Goal: Information Seeking & Learning: Learn about a topic

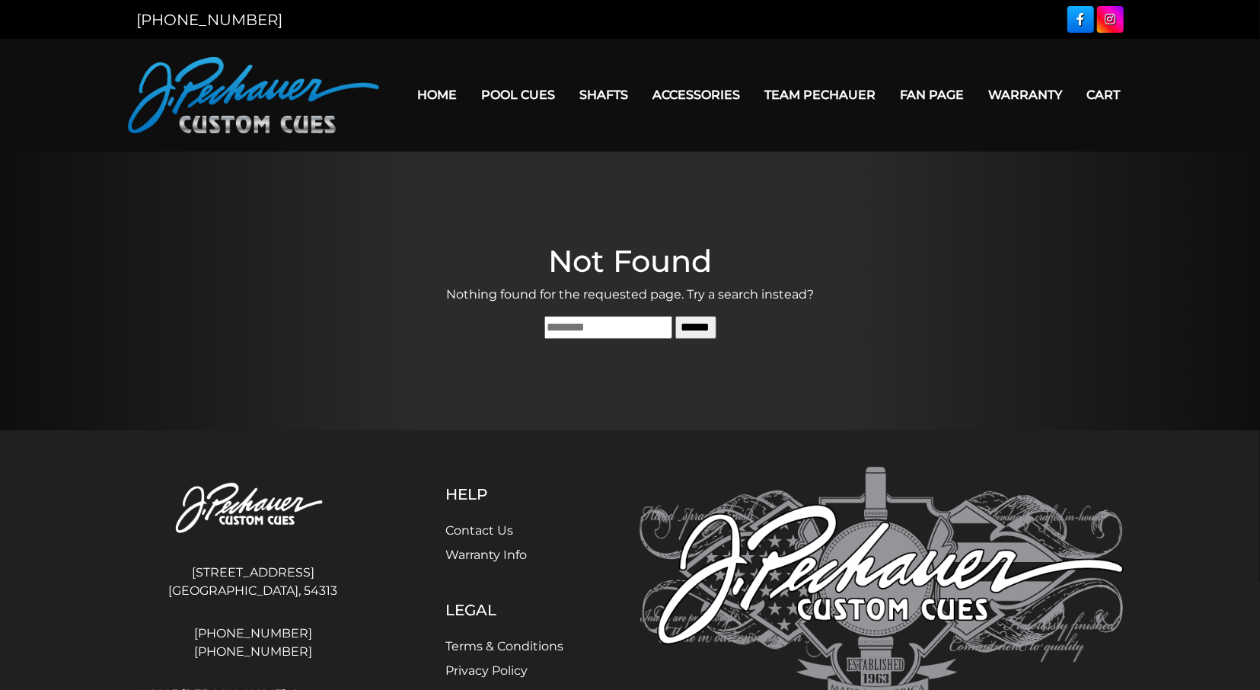
click at [167, 352] on main "Not Found Nothing found for the requested page. Try a search instead? Search fo…" at bounding box center [630, 290] width 1260 height 279
click at [544, 327] on input "Search for:" at bounding box center [608, 327] width 128 height 23
click at [605, 327] on input "Search for:" at bounding box center [608, 327] width 128 height 23
type input "********"
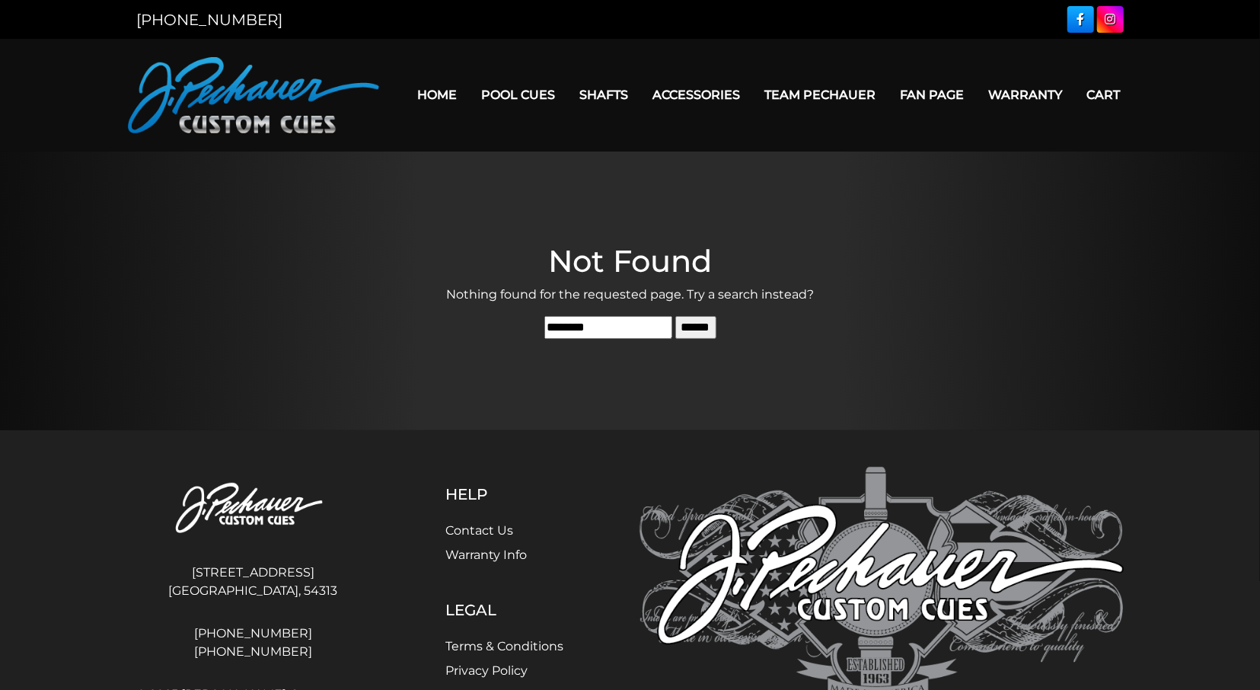
click at [675, 316] on input "******" at bounding box center [695, 327] width 41 height 23
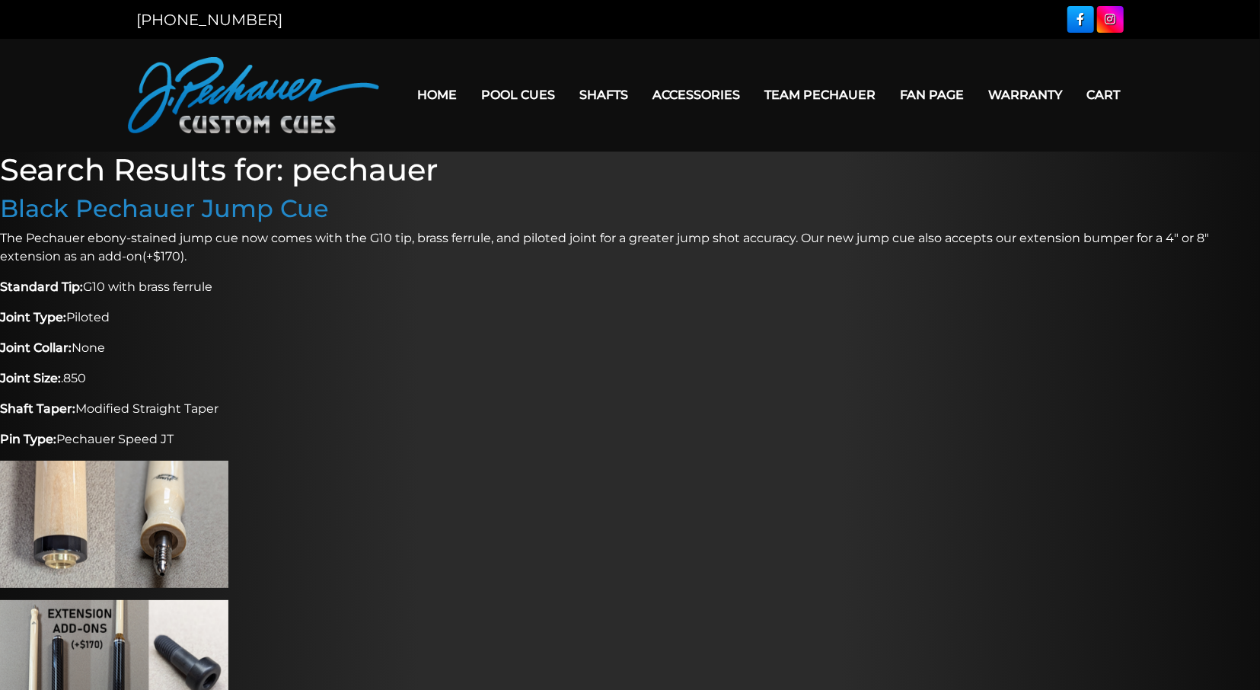
click at [260, 104] on img at bounding box center [253, 95] width 251 height 76
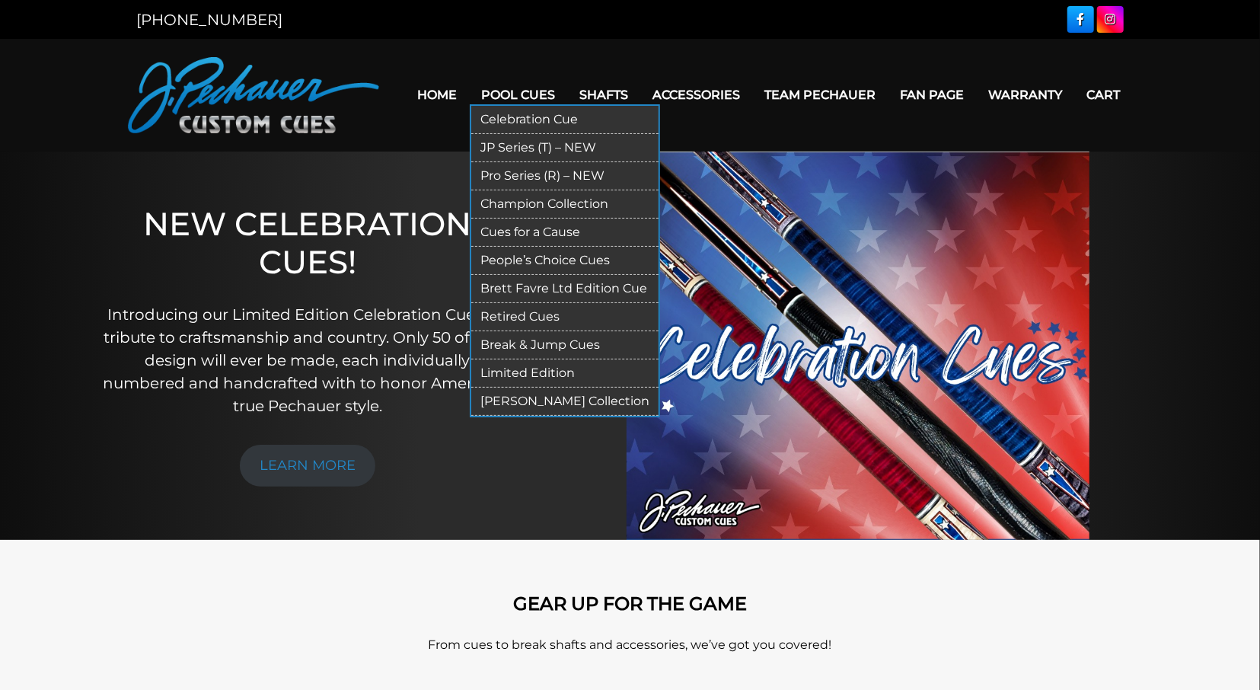
click at [527, 395] on link "[PERSON_NAME] Collection" at bounding box center [564, 401] width 187 height 28
click at [521, 320] on link "Retired Cues" at bounding box center [564, 317] width 187 height 28
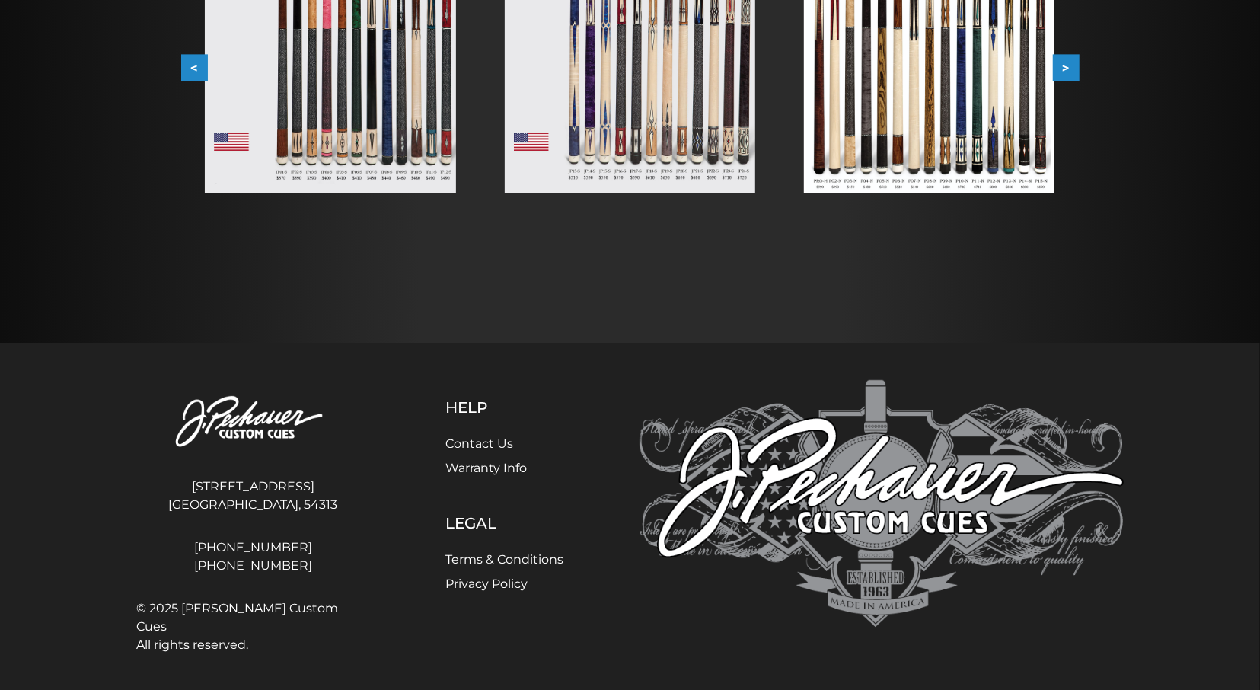
scroll to position [56, 0]
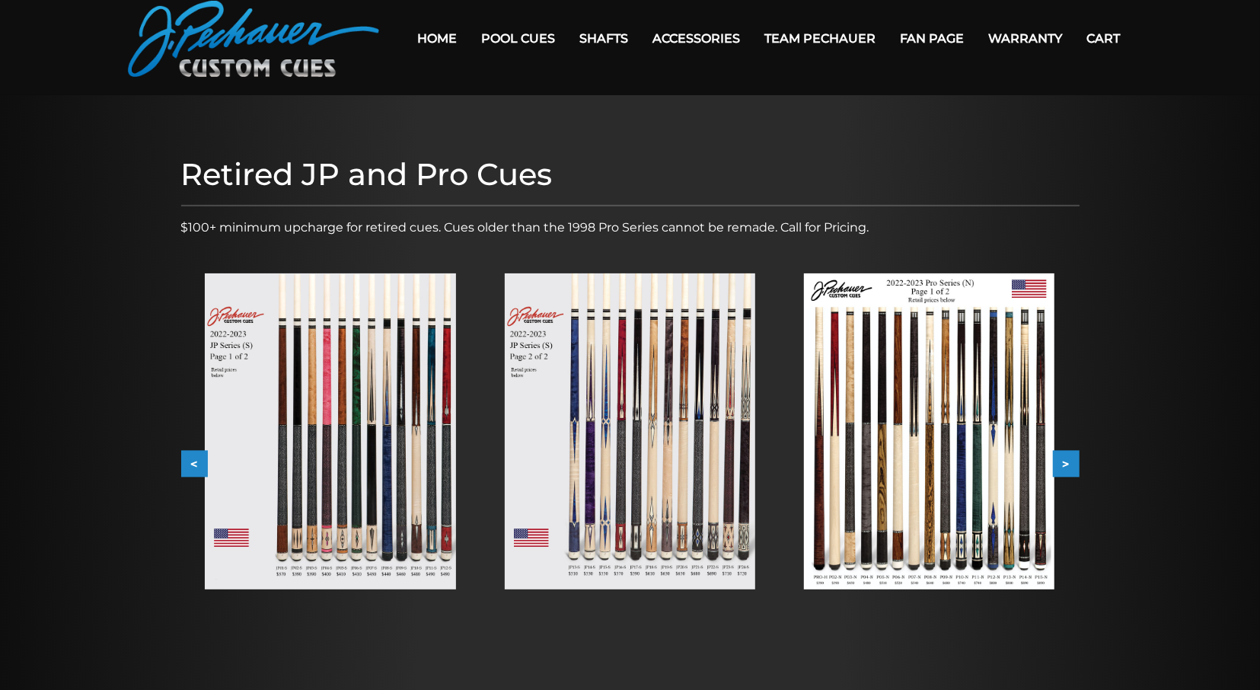
click at [1065, 459] on button ">" at bounding box center [1066, 464] width 27 height 27
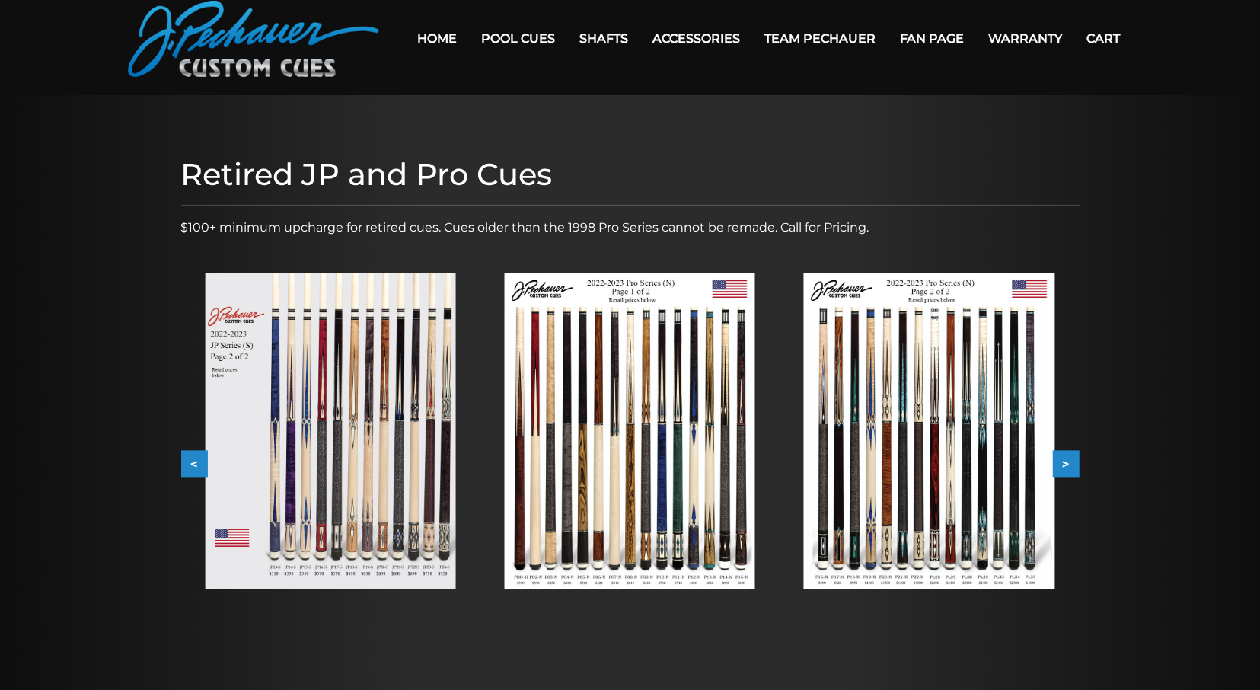
click at [196, 462] on button "<" at bounding box center [194, 464] width 27 height 27
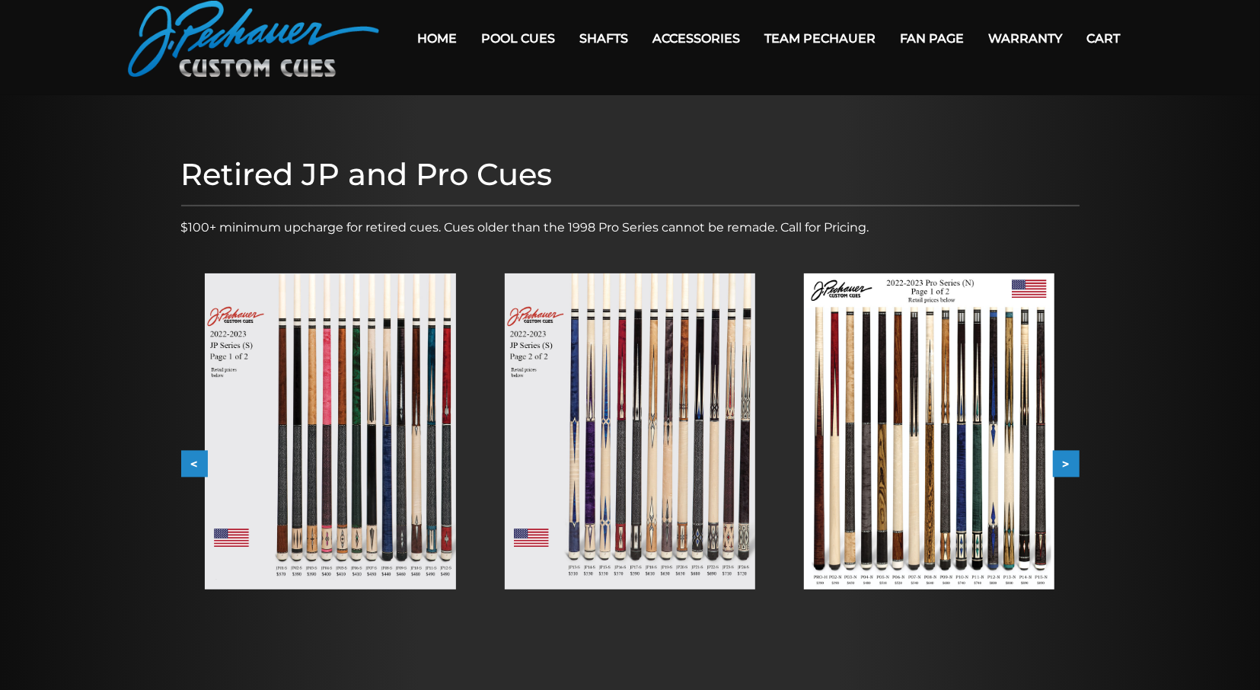
click at [1067, 462] on button ">" at bounding box center [1066, 464] width 27 height 27
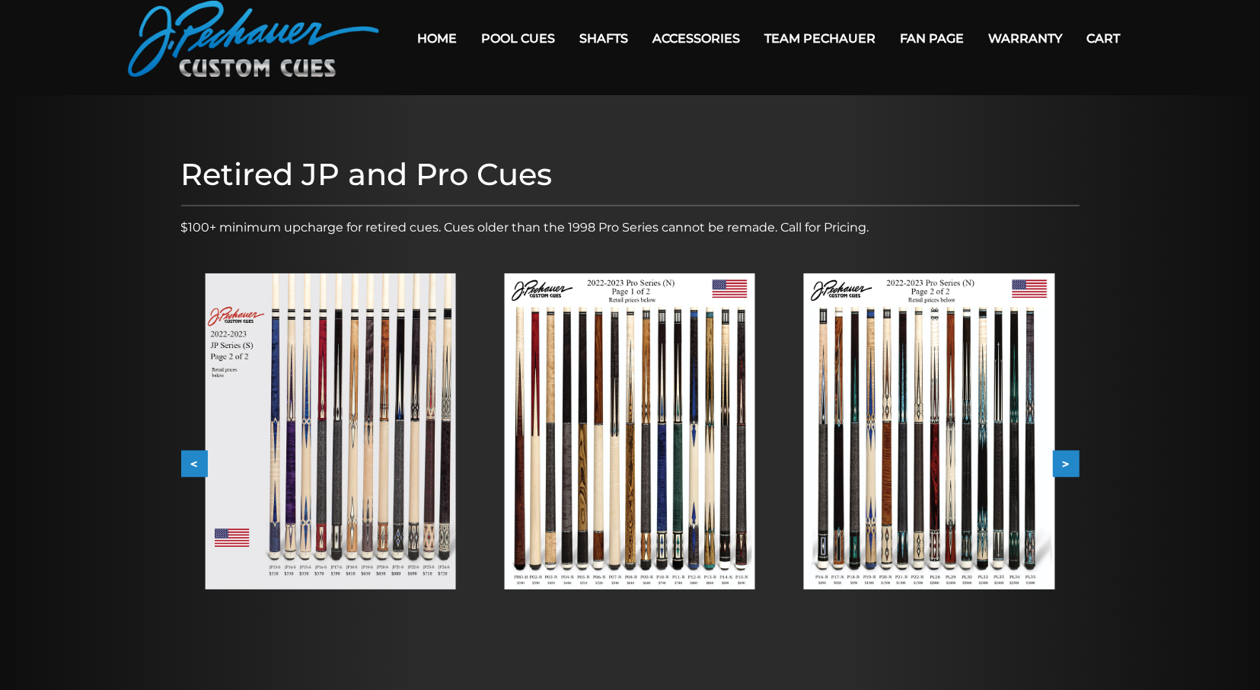
click at [1067, 462] on button ">" at bounding box center [1066, 464] width 27 height 27
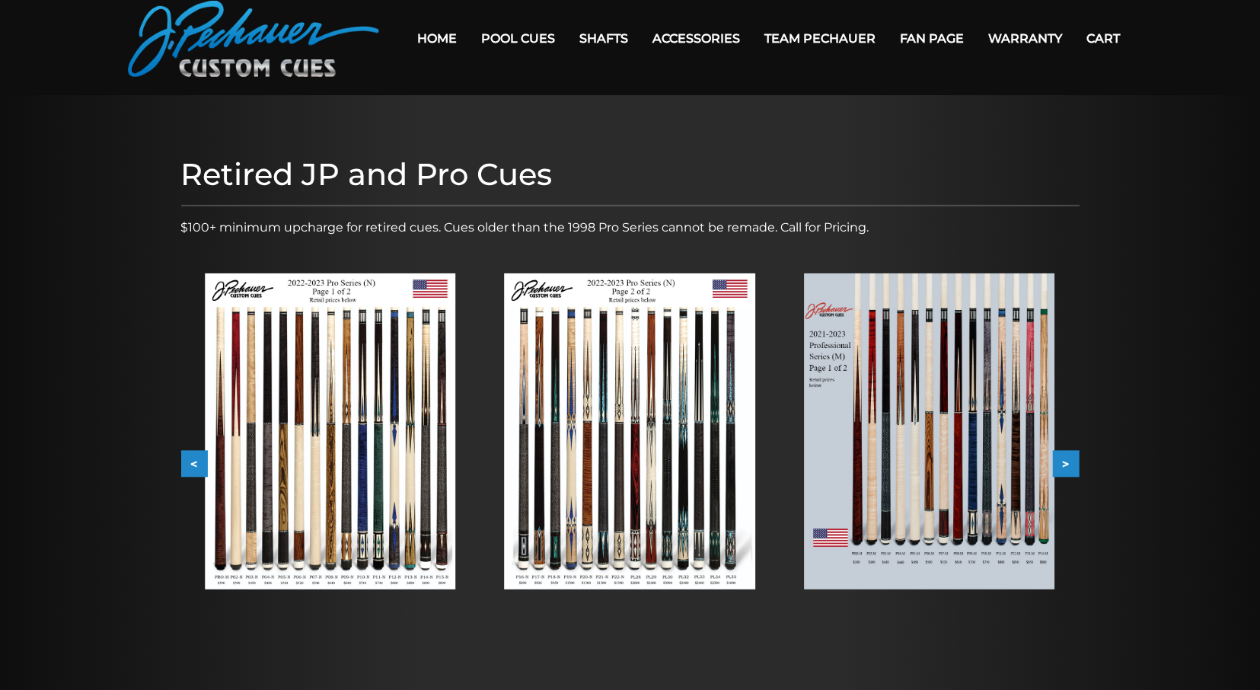
click at [1067, 462] on button ">" at bounding box center [1066, 464] width 27 height 27
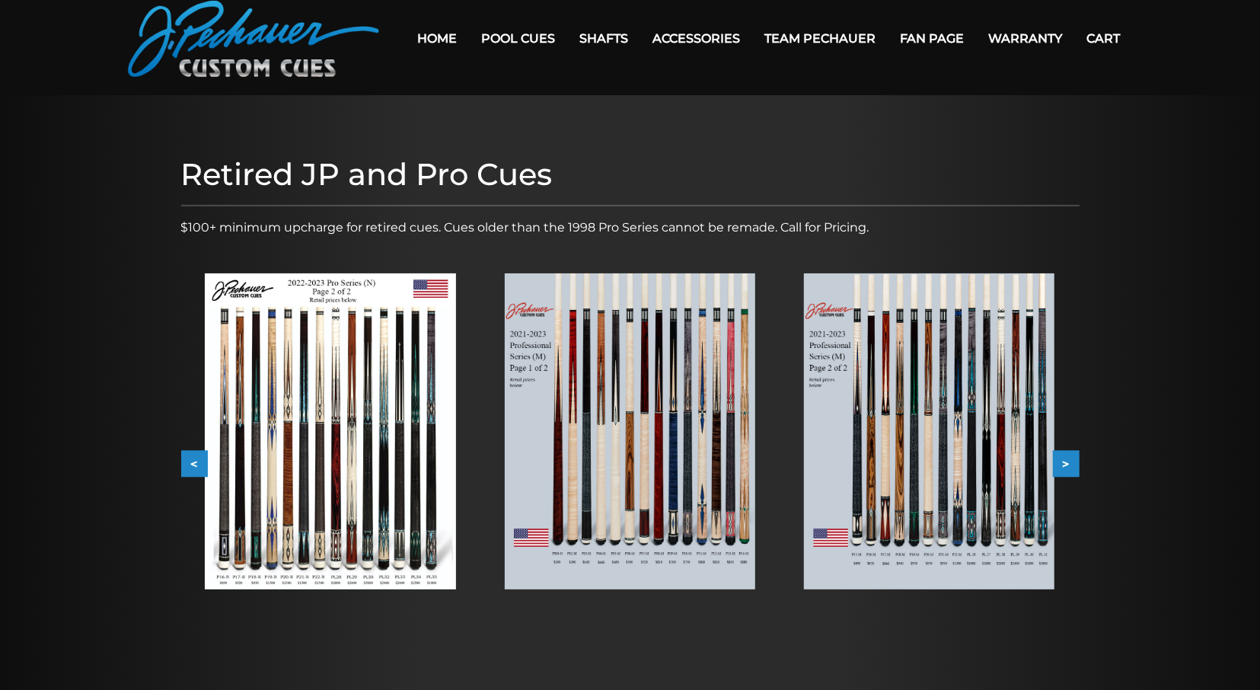
click at [1067, 462] on button ">" at bounding box center [1066, 464] width 27 height 27
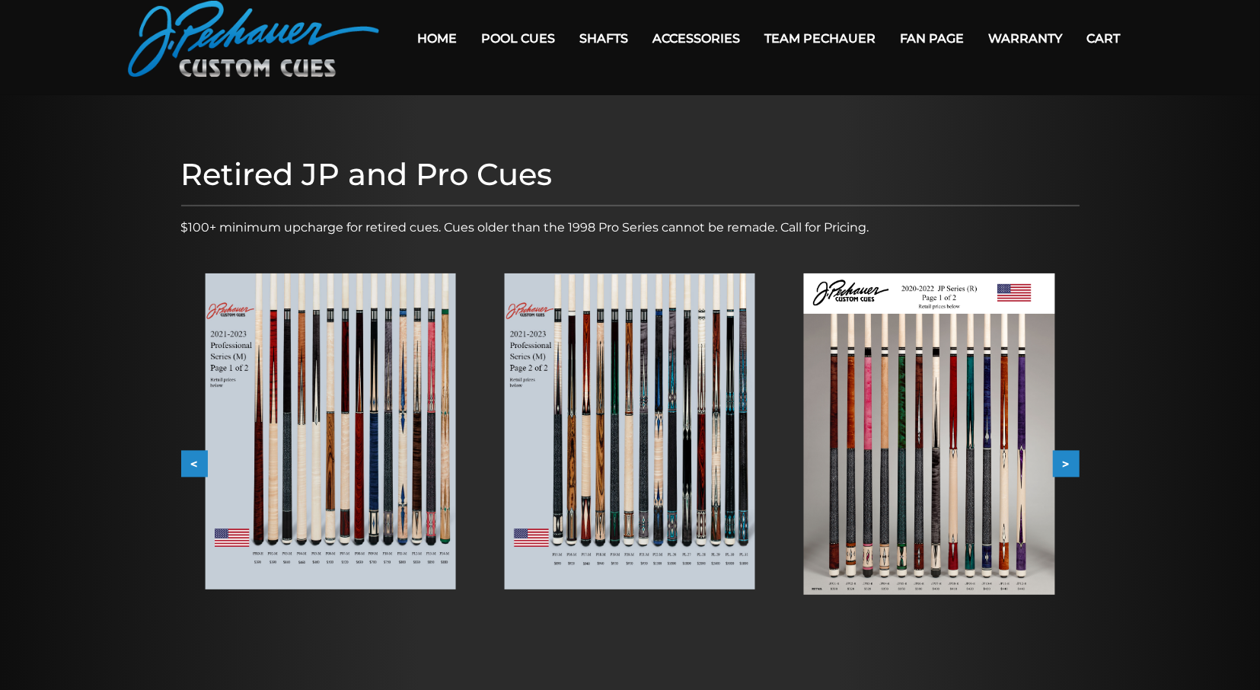
click at [1067, 462] on button ">" at bounding box center [1066, 464] width 27 height 27
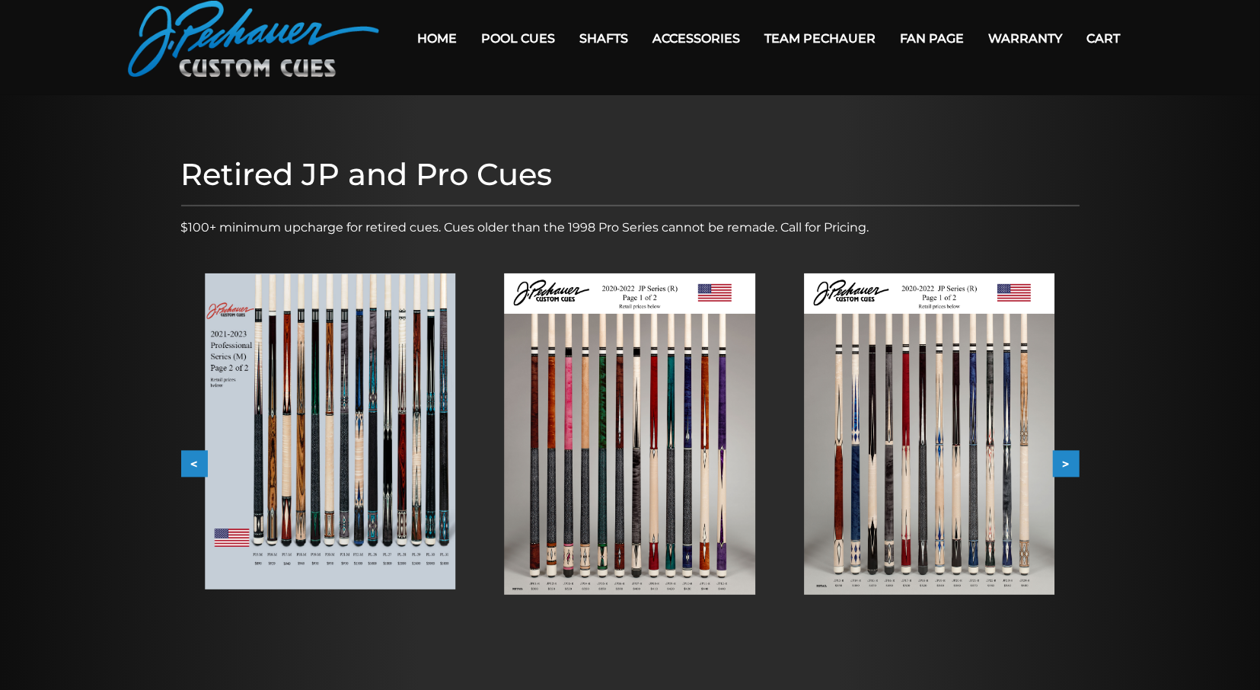
click at [1070, 465] on button ">" at bounding box center [1066, 464] width 27 height 27
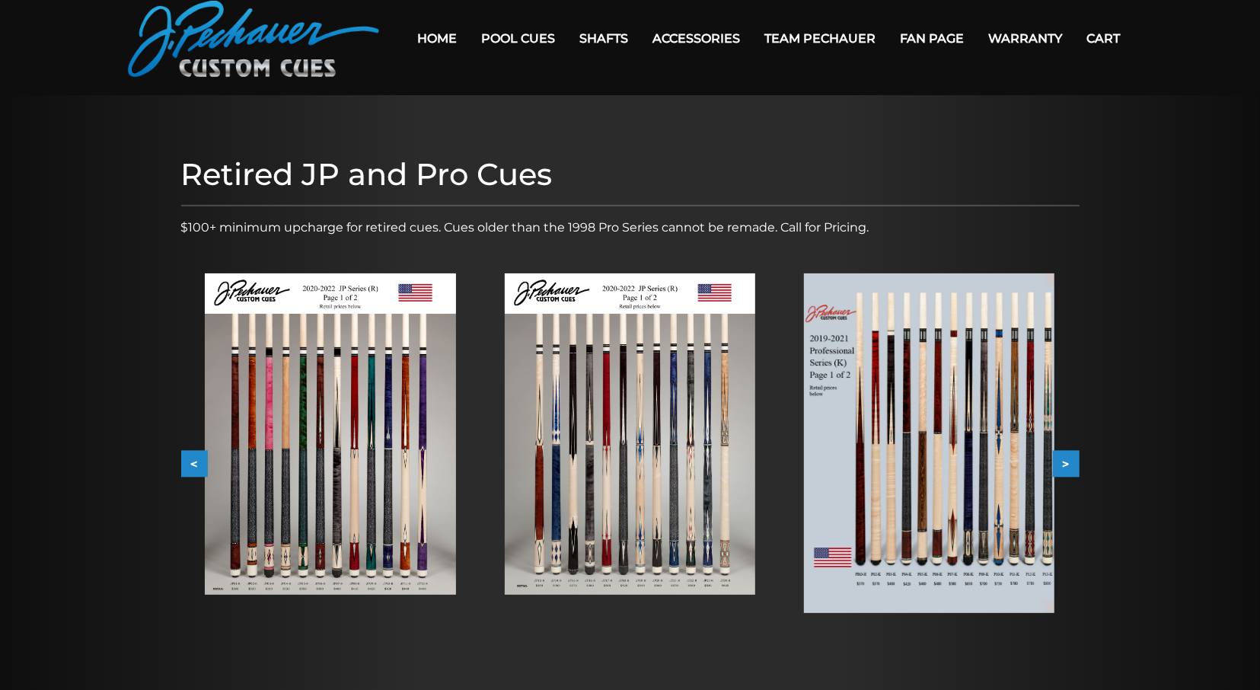
click at [1073, 473] on button ">" at bounding box center [1066, 464] width 27 height 27
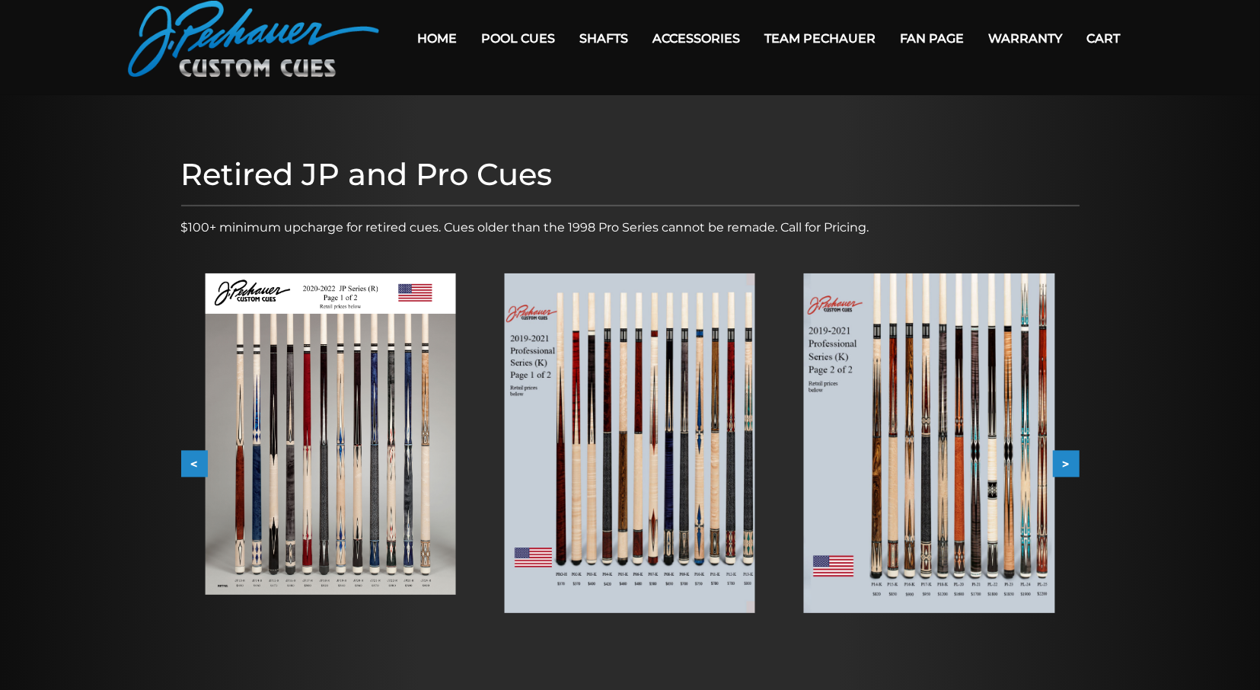
click at [1073, 473] on button ">" at bounding box center [1066, 464] width 27 height 27
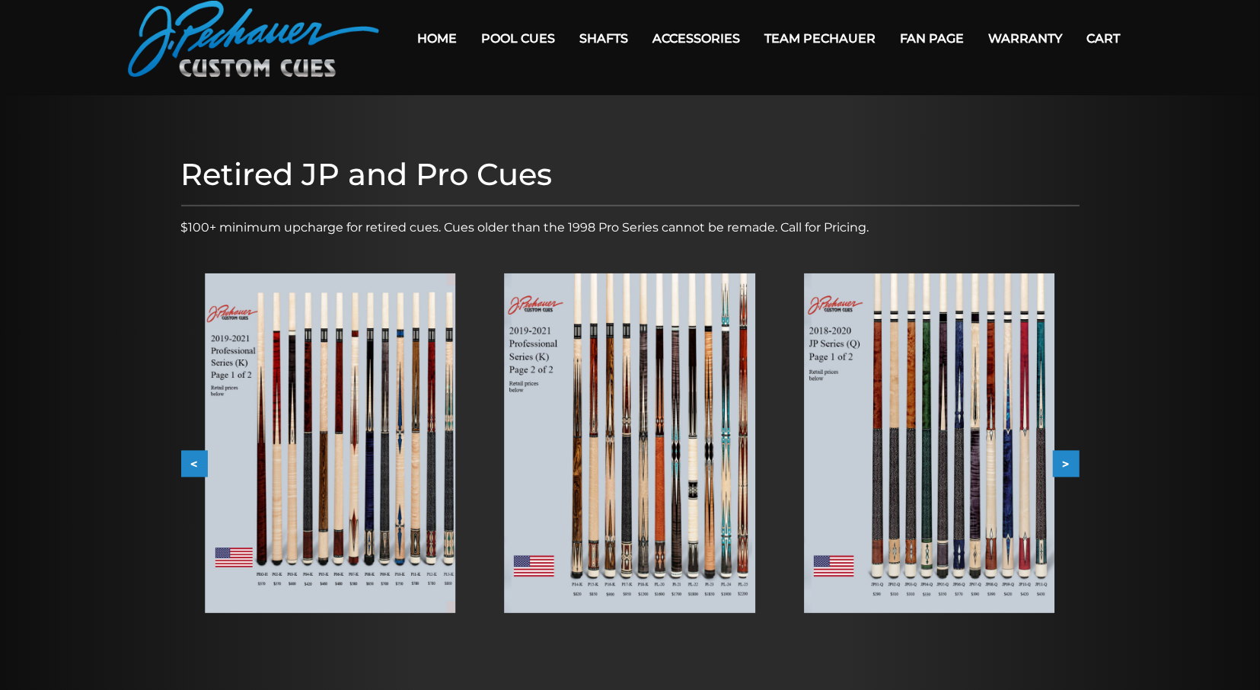
click at [1072, 470] on button ">" at bounding box center [1066, 464] width 27 height 27
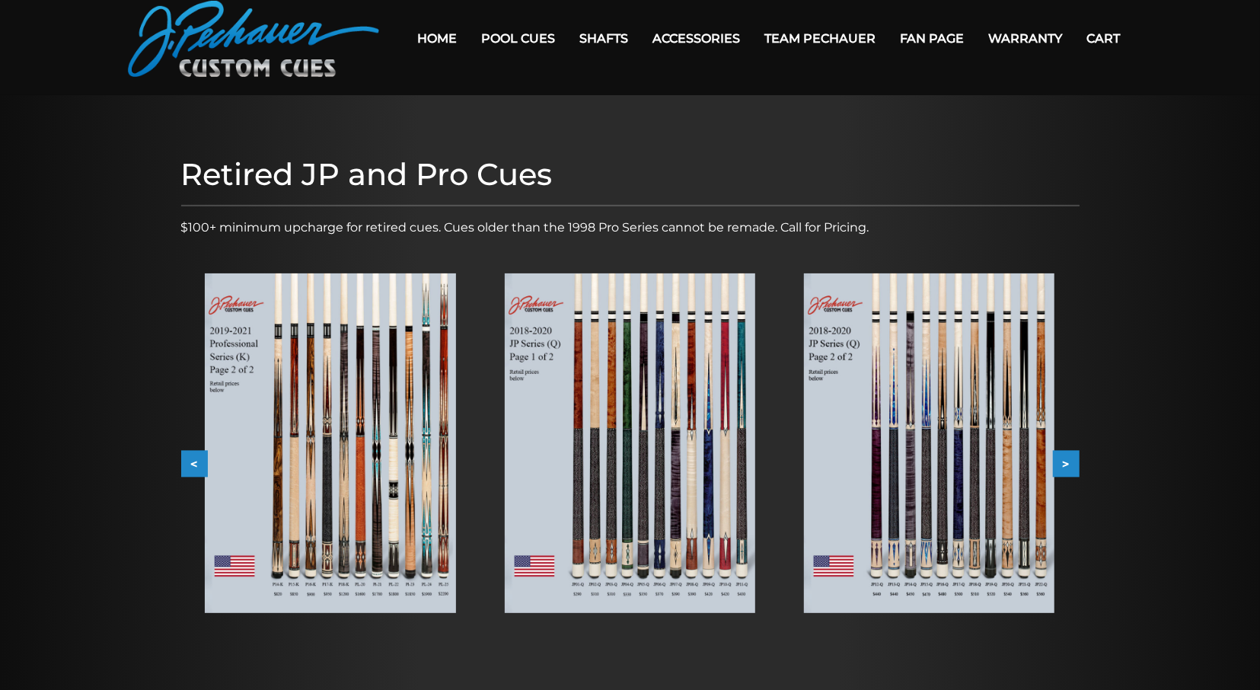
click at [1072, 470] on button ">" at bounding box center [1066, 464] width 27 height 27
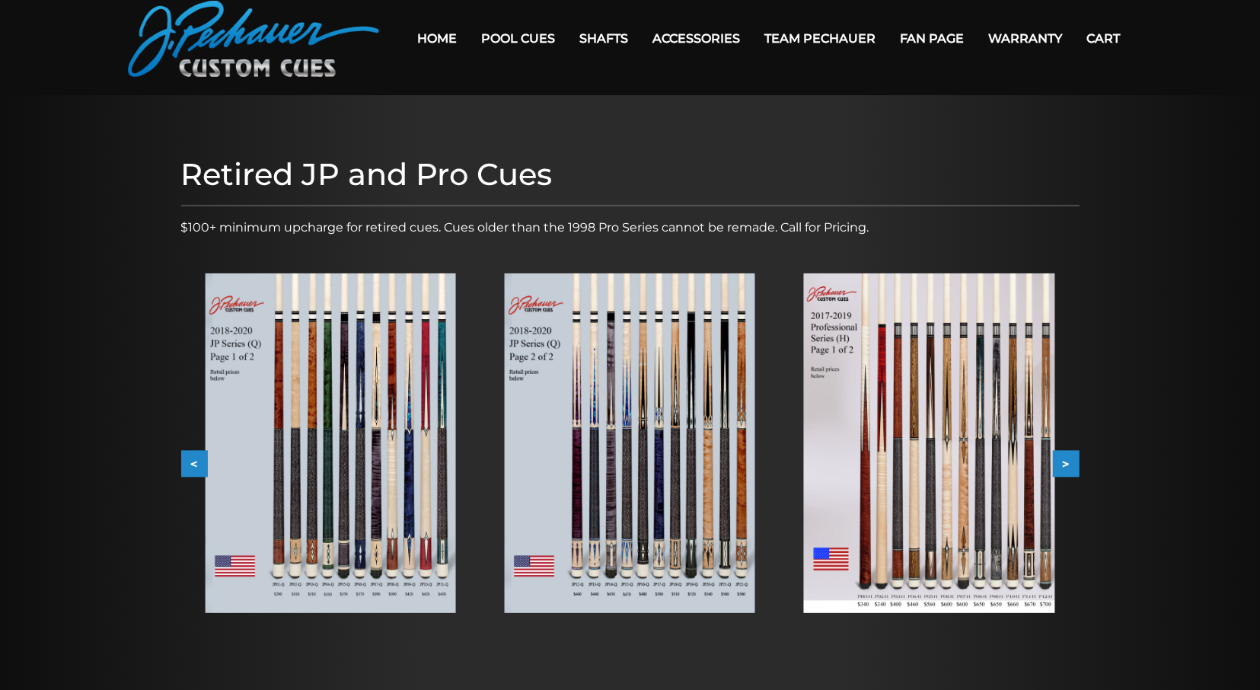
click at [1072, 470] on button ">" at bounding box center [1066, 464] width 27 height 27
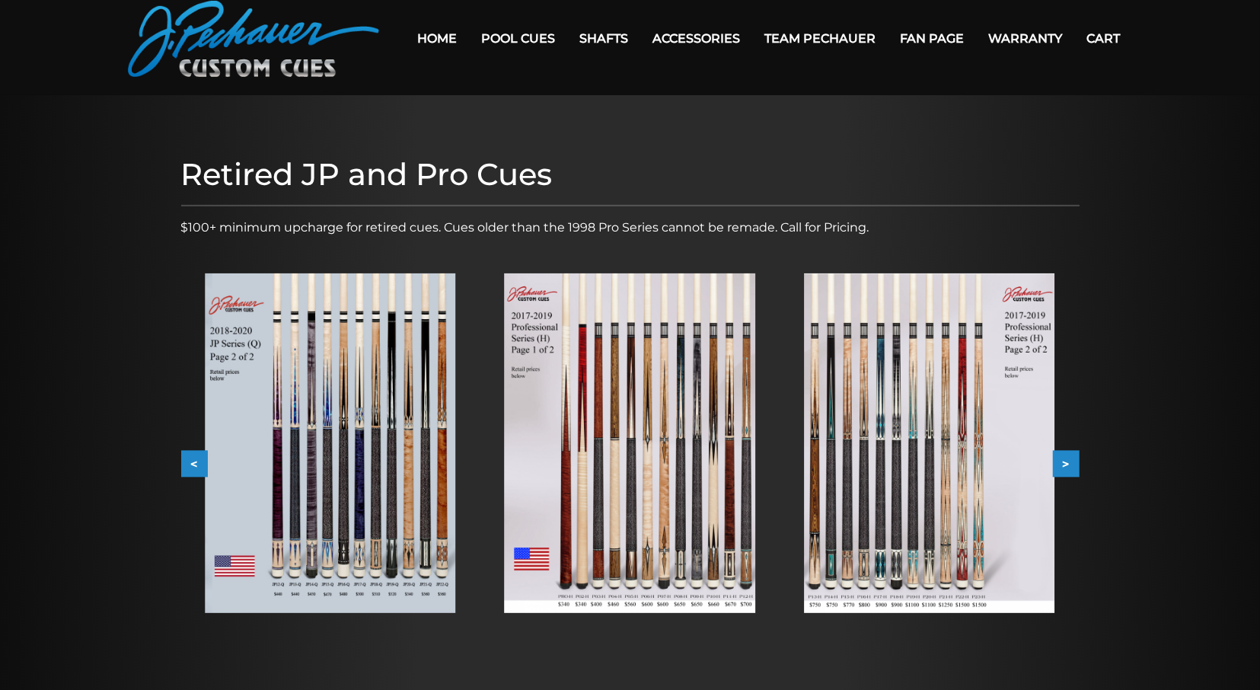
click at [1072, 470] on button ">" at bounding box center [1066, 464] width 27 height 27
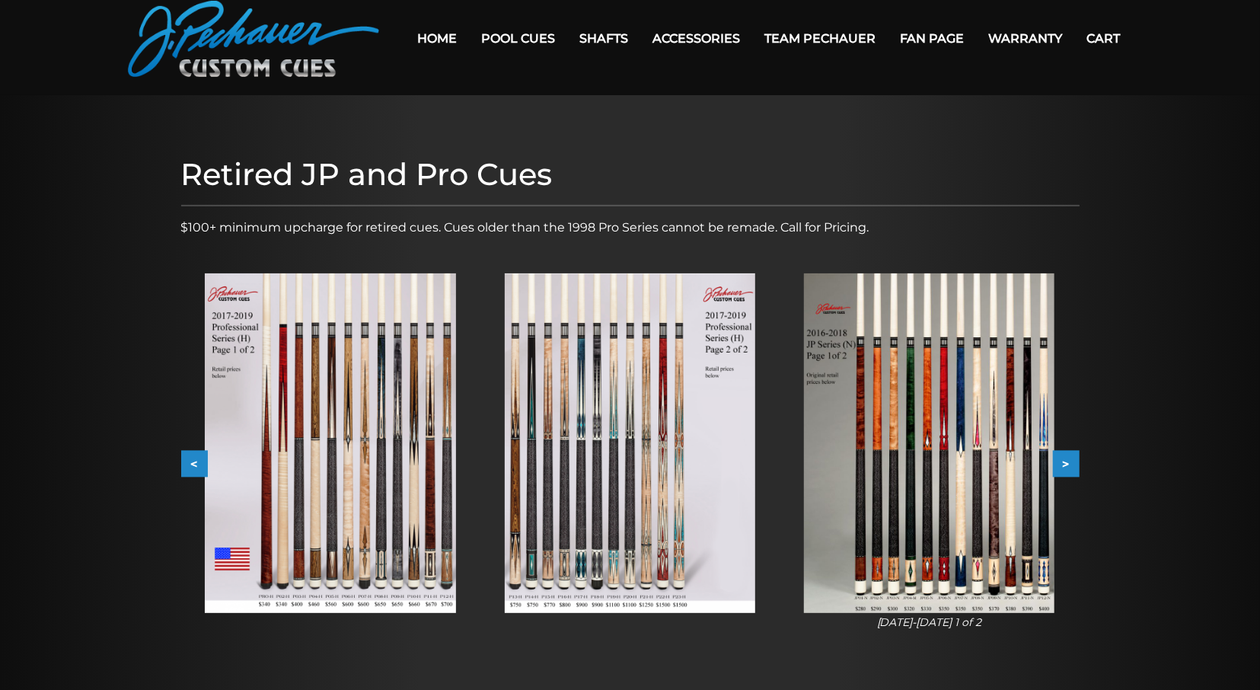
click at [973, 564] on img at bounding box center [929, 443] width 250 height 340
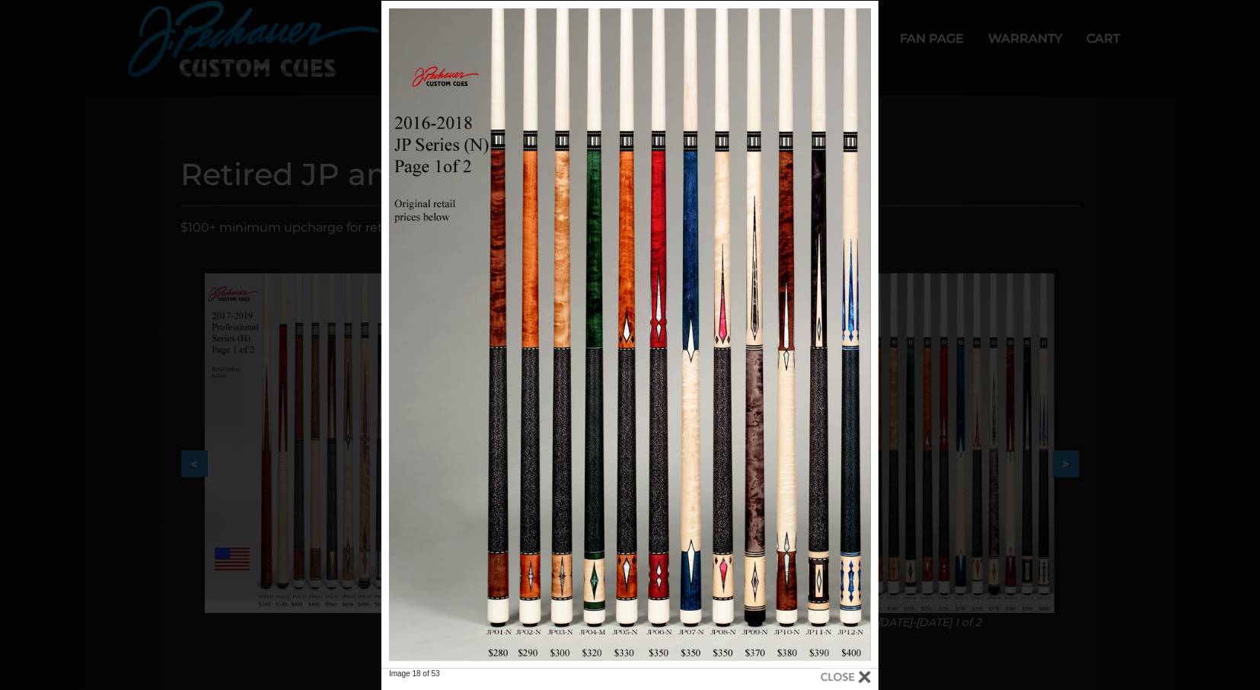
click at [935, 320] on div "Image 18 of 53" at bounding box center [630, 346] width 1260 height 690
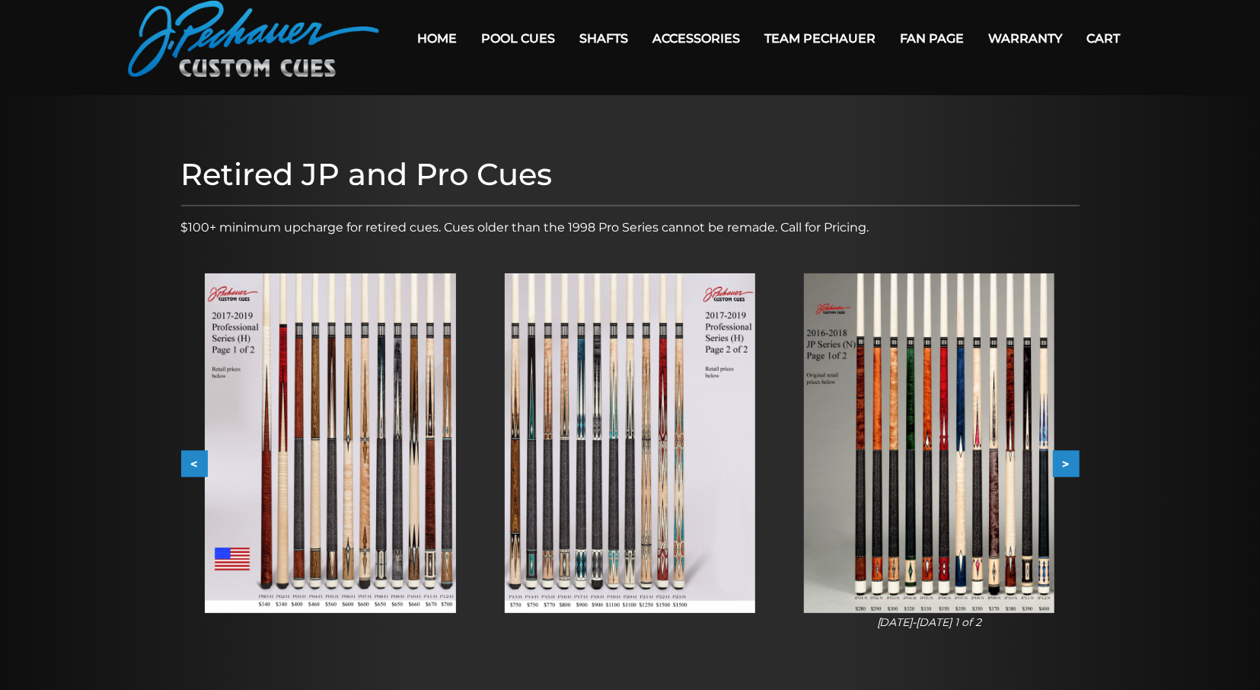
click at [188, 465] on button "<" at bounding box center [194, 464] width 27 height 27
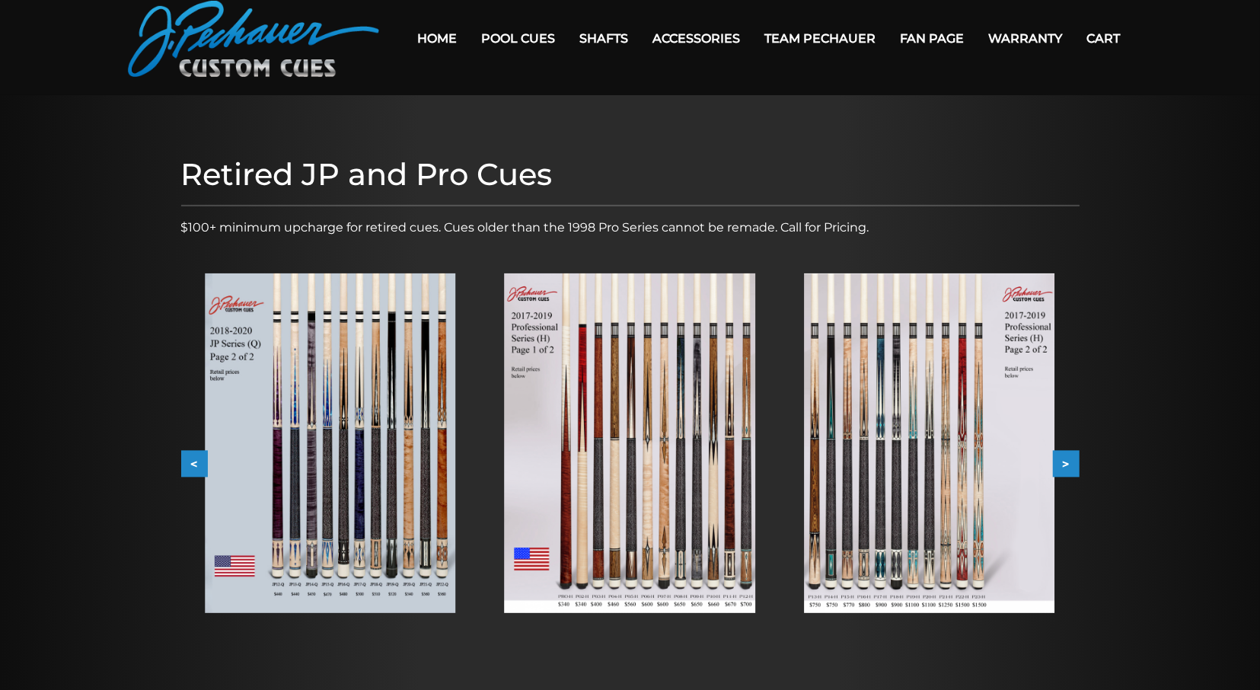
click at [188, 465] on button "<" at bounding box center [194, 464] width 27 height 27
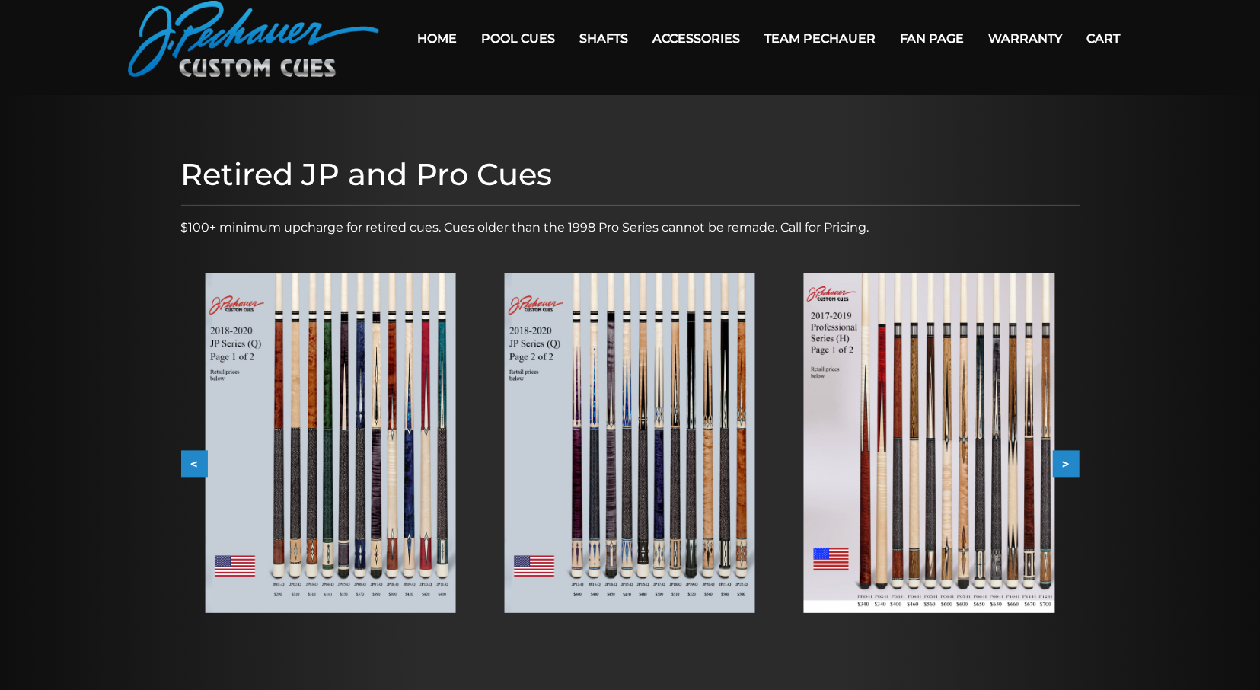
click at [188, 465] on button "<" at bounding box center [194, 464] width 27 height 27
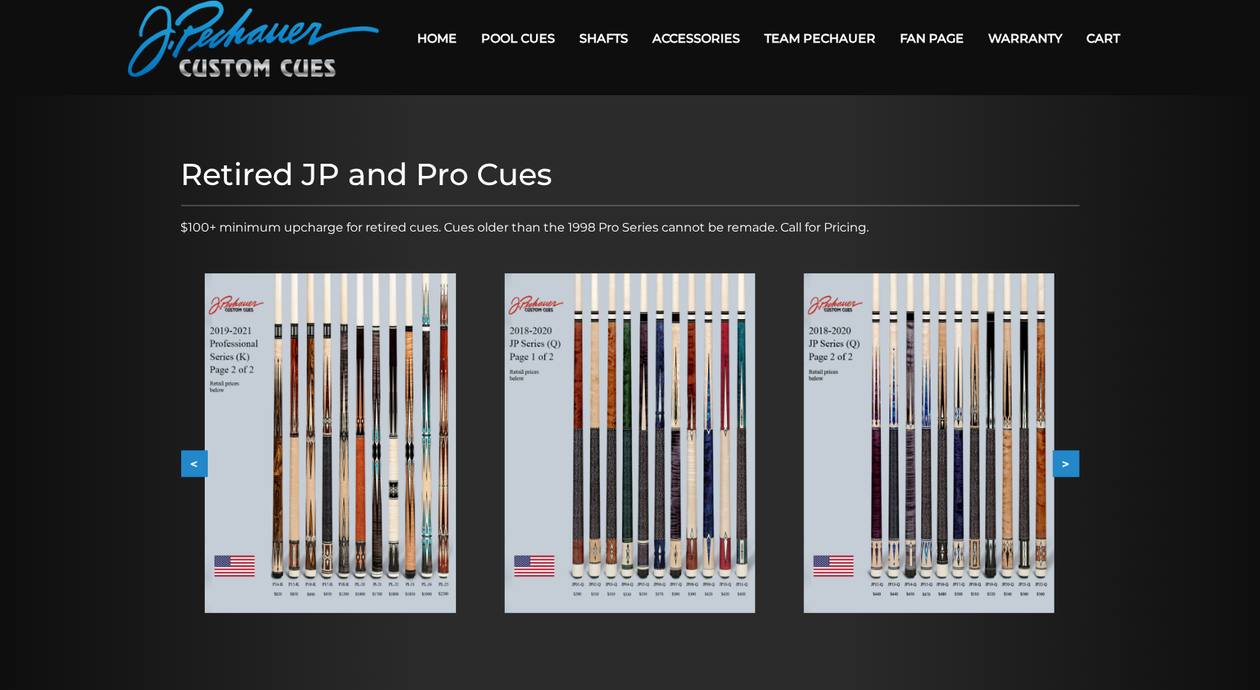
click at [188, 465] on button "<" at bounding box center [194, 464] width 27 height 27
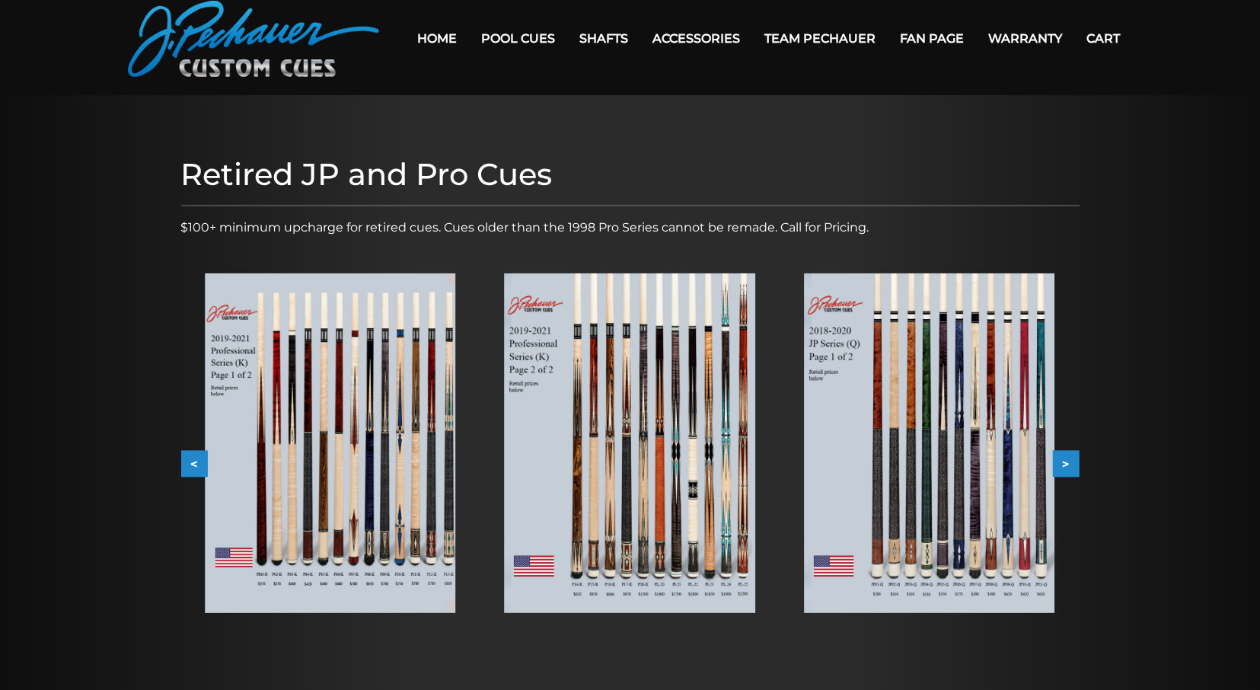
click at [188, 465] on button "<" at bounding box center [194, 464] width 27 height 27
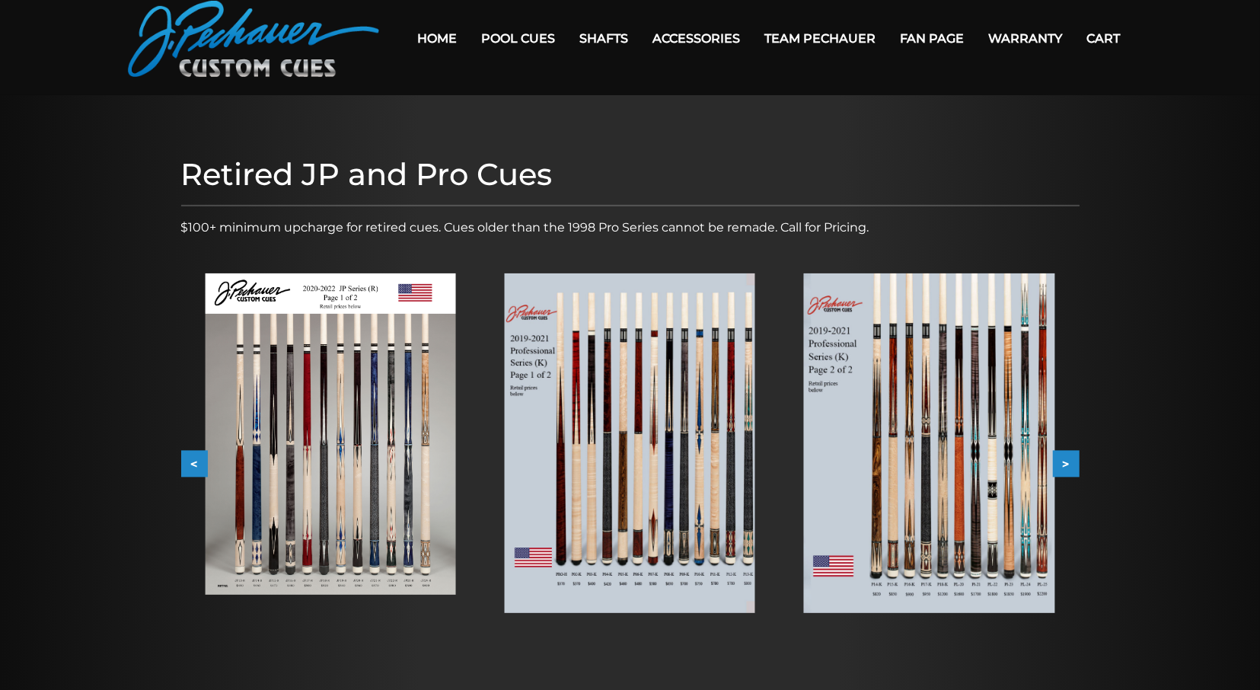
click at [188, 465] on button "<" at bounding box center [194, 464] width 27 height 27
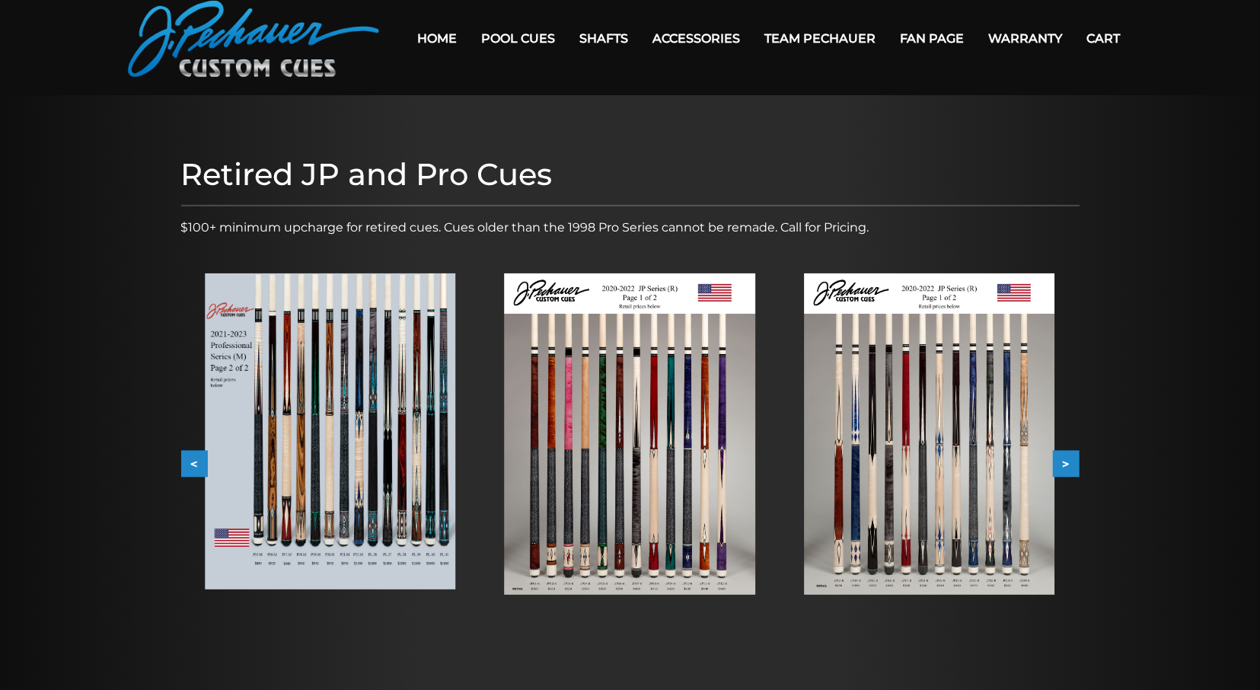
click at [188, 465] on button "<" at bounding box center [194, 464] width 27 height 27
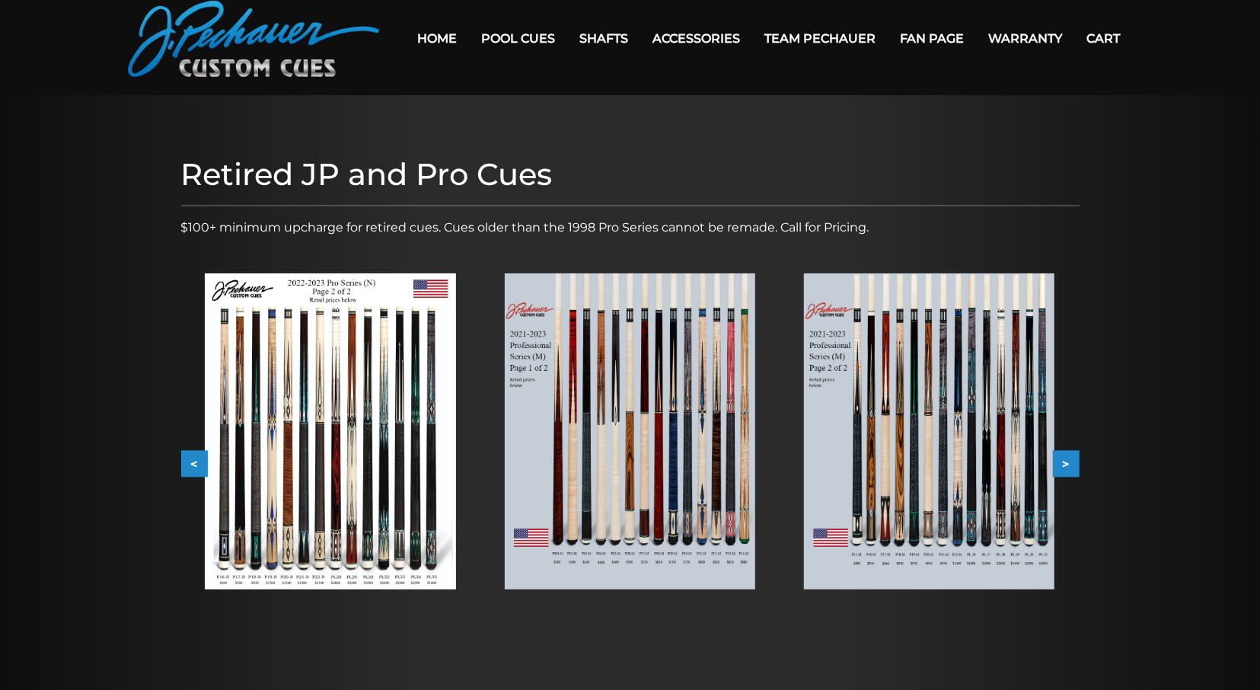
click at [188, 465] on button "<" at bounding box center [194, 464] width 27 height 27
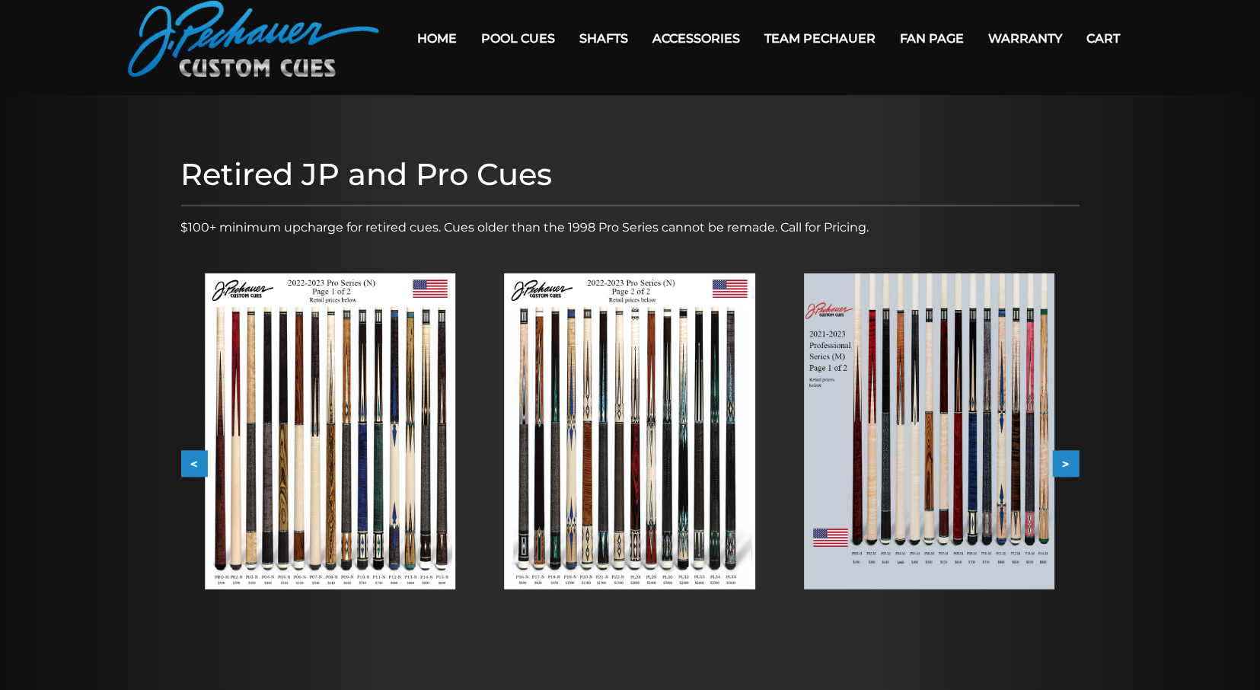
click at [188, 465] on button "<" at bounding box center [194, 464] width 27 height 27
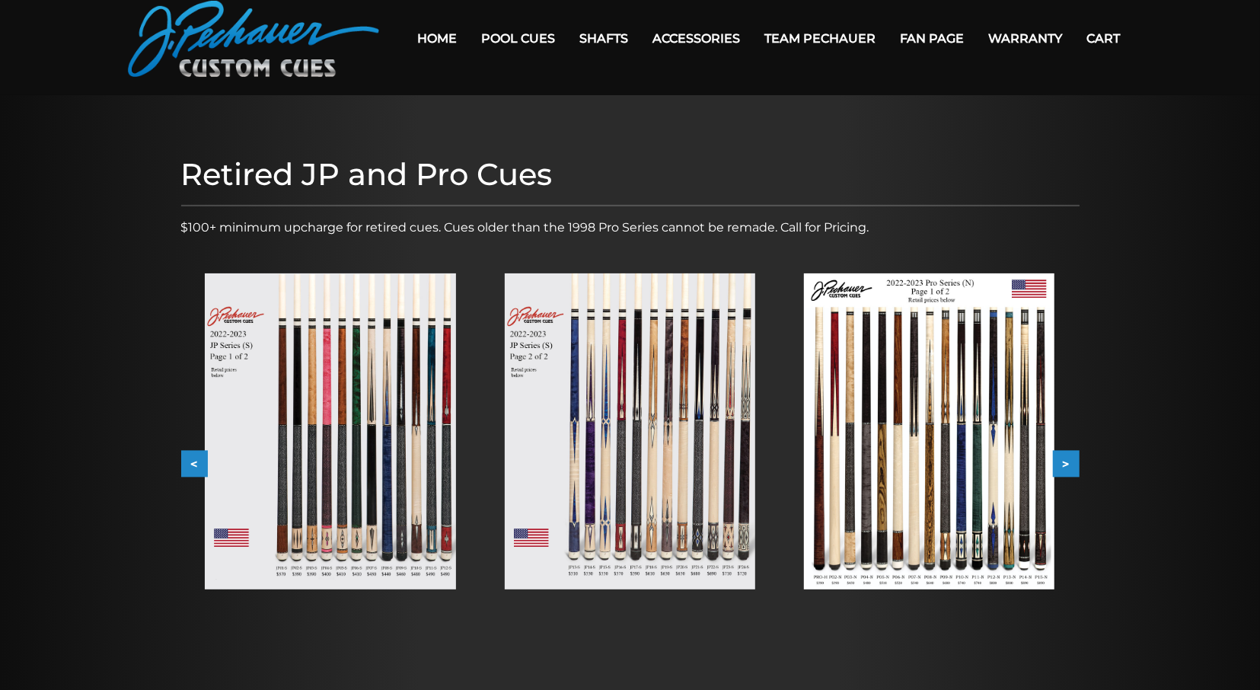
click at [188, 465] on button "<" at bounding box center [194, 464] width 27 height 27
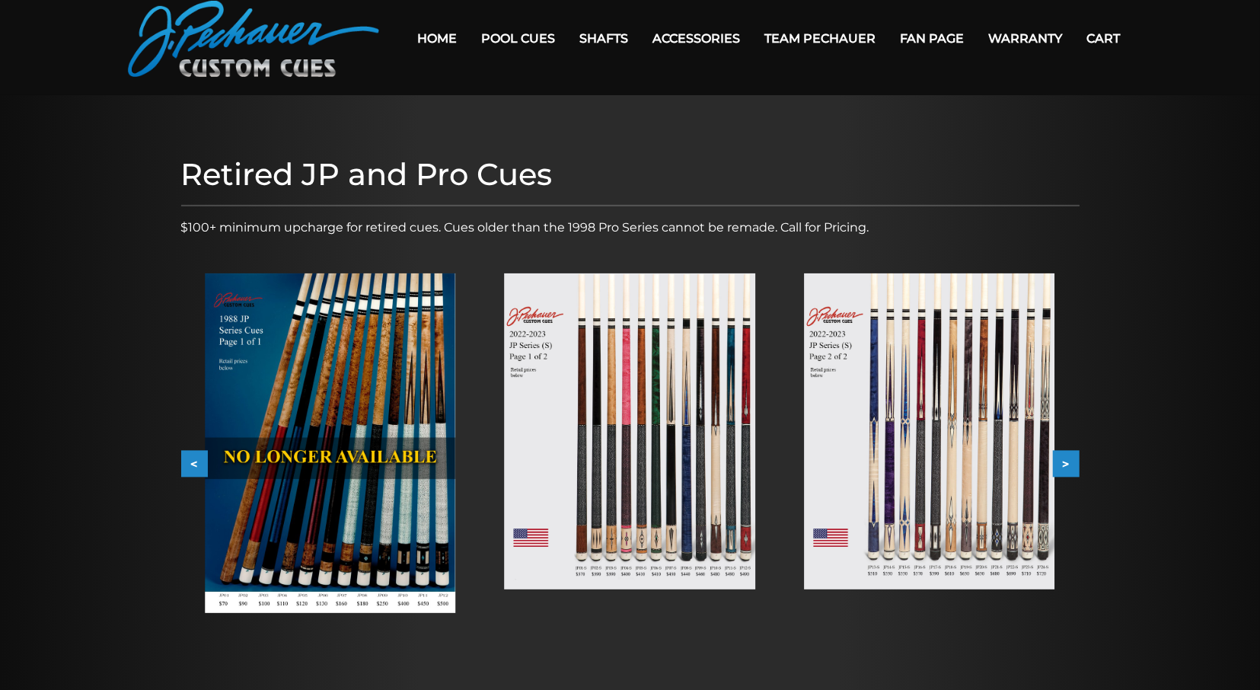
click at [706, 480] on img at bounding box center [630, 431] width 250 height 316
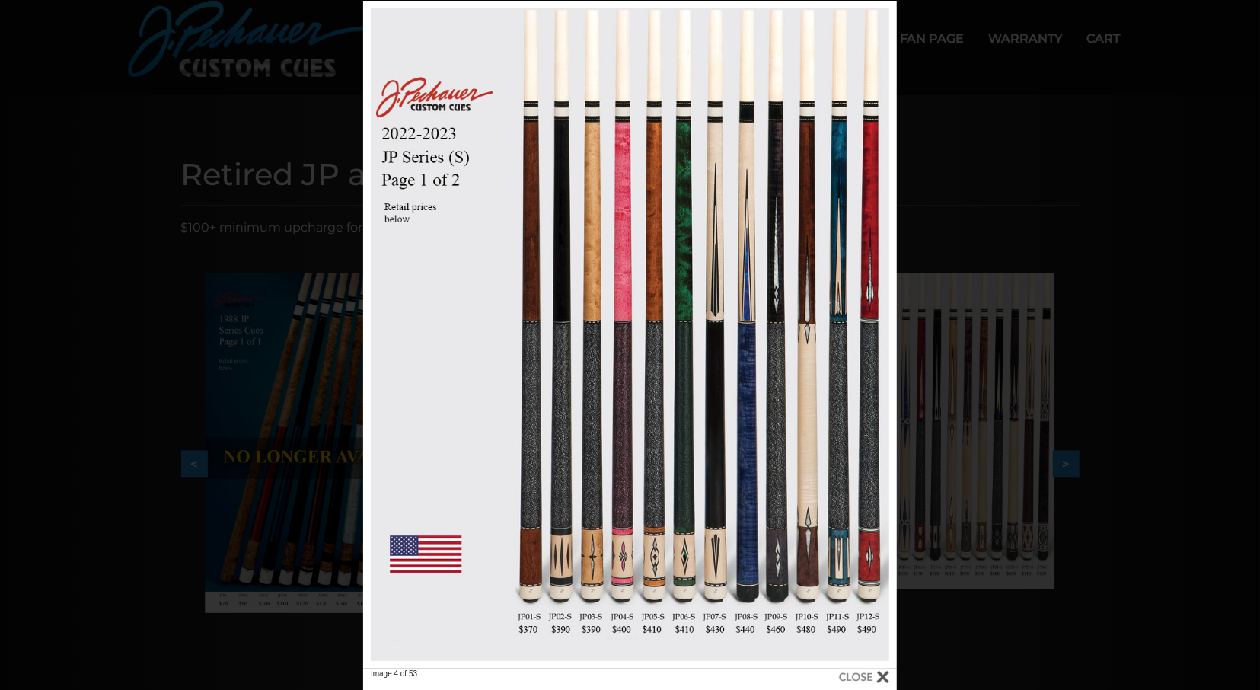
click at [282, 277] on div "Image 4 of 53" at bounding box center [630, 346] width 1260 height 690
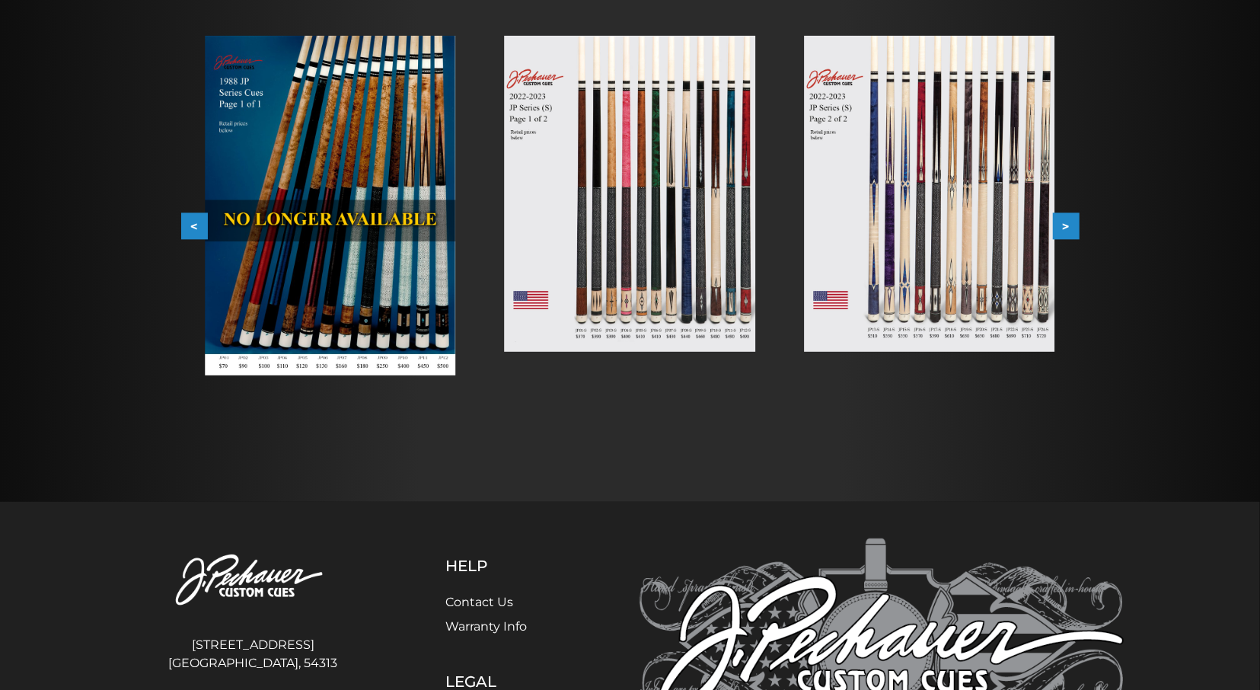
scroll to position [0, 0]
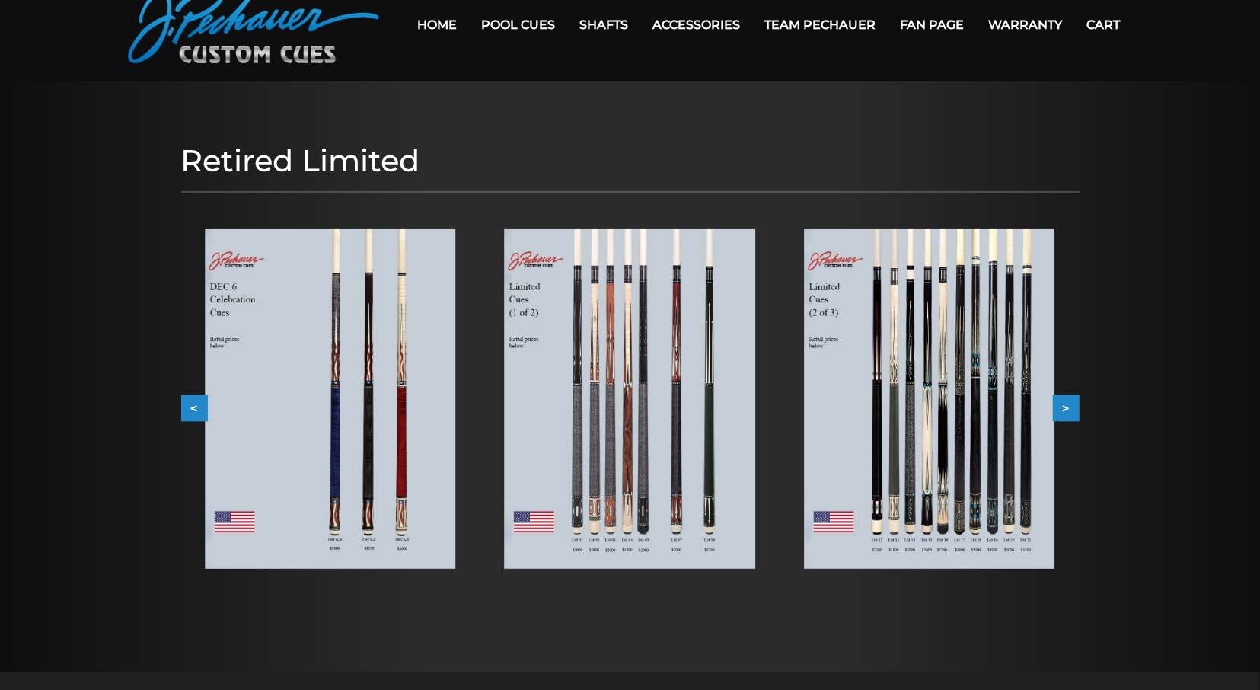
scroll to position [79, 0]
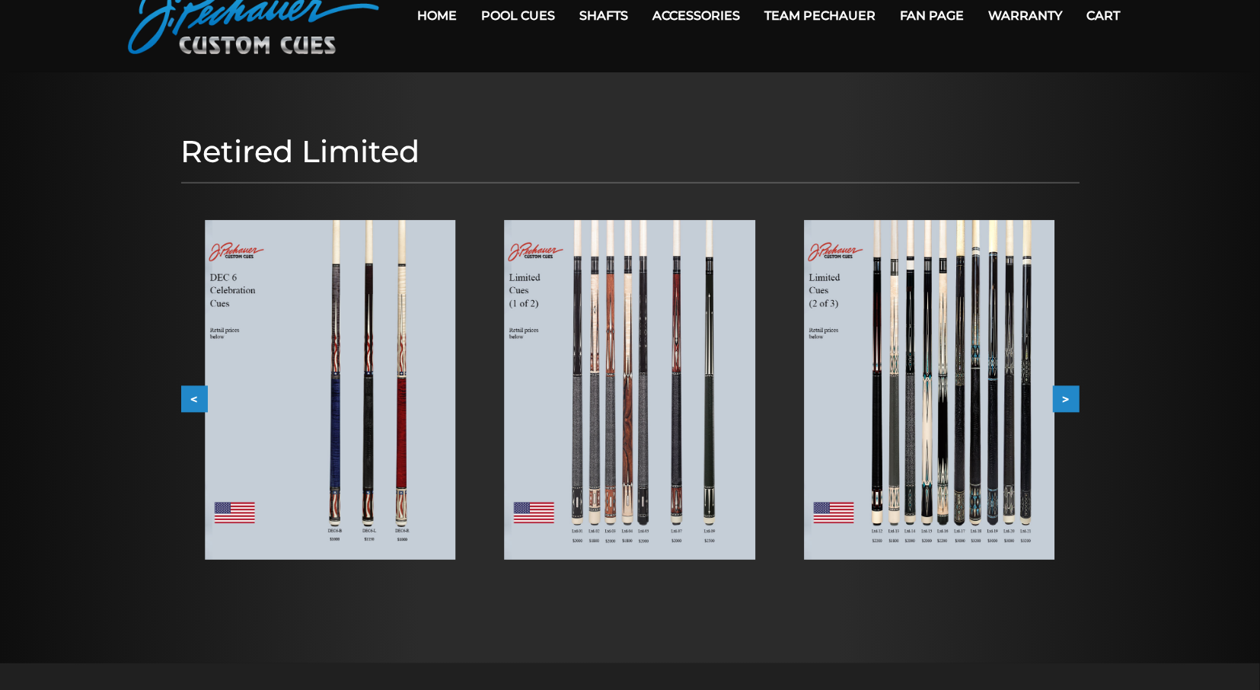
click at [1071, 403] on button ">" at bounding box center [1066, 398] width 27 height 27
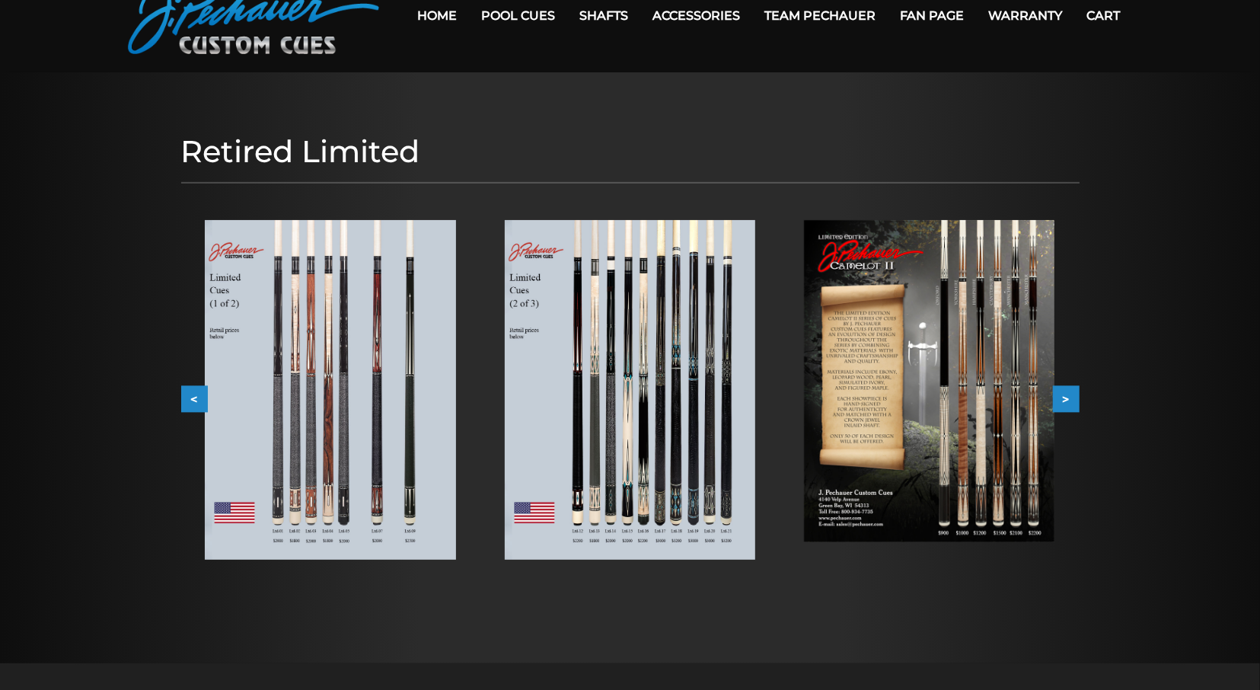
click at [1071, 403] on button ">" at bounding box center [1066, 398] width 27 height 27
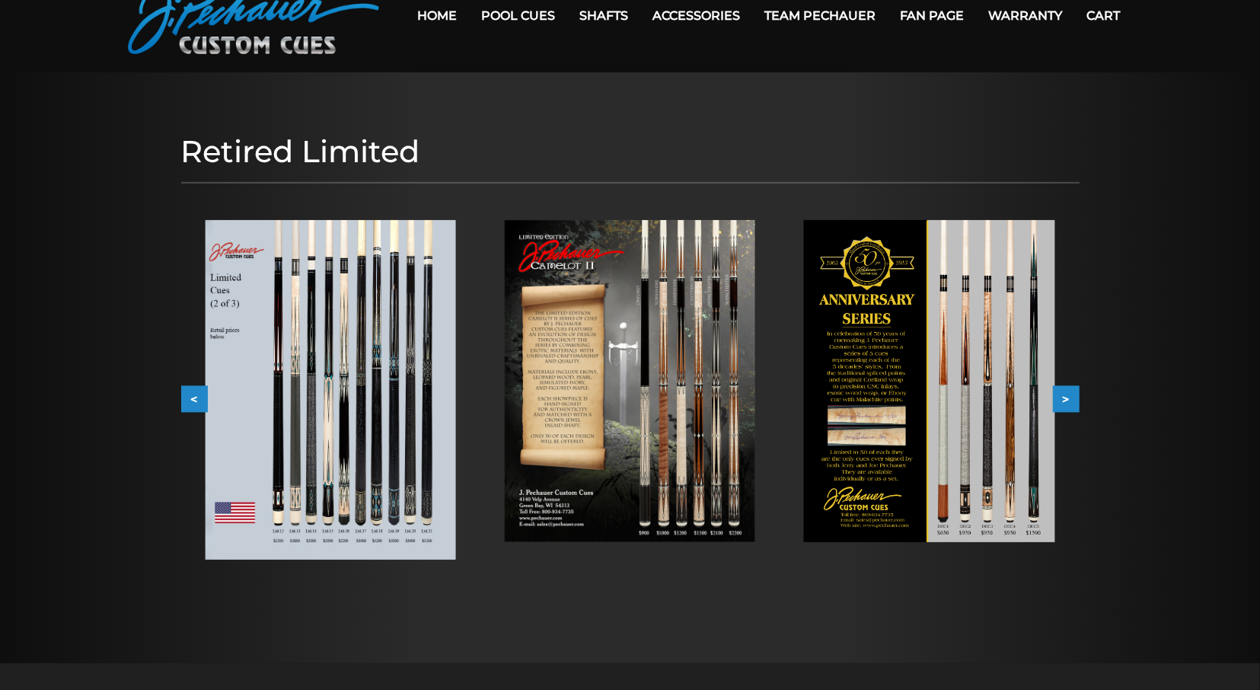
click at [1071, 403] on button ">" at bounding box center [1066, 398] width 27 height 27
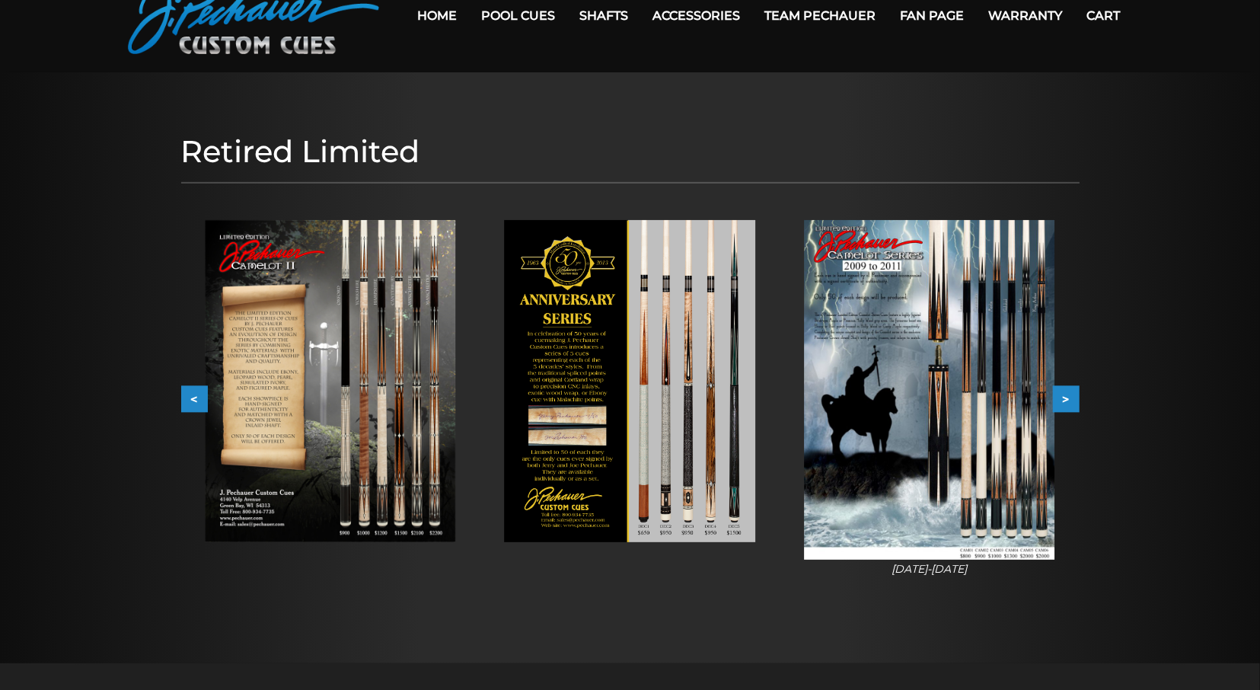
click at [1071, 403] on button ">" at bounding box center [1066, 398] width 27 height 27
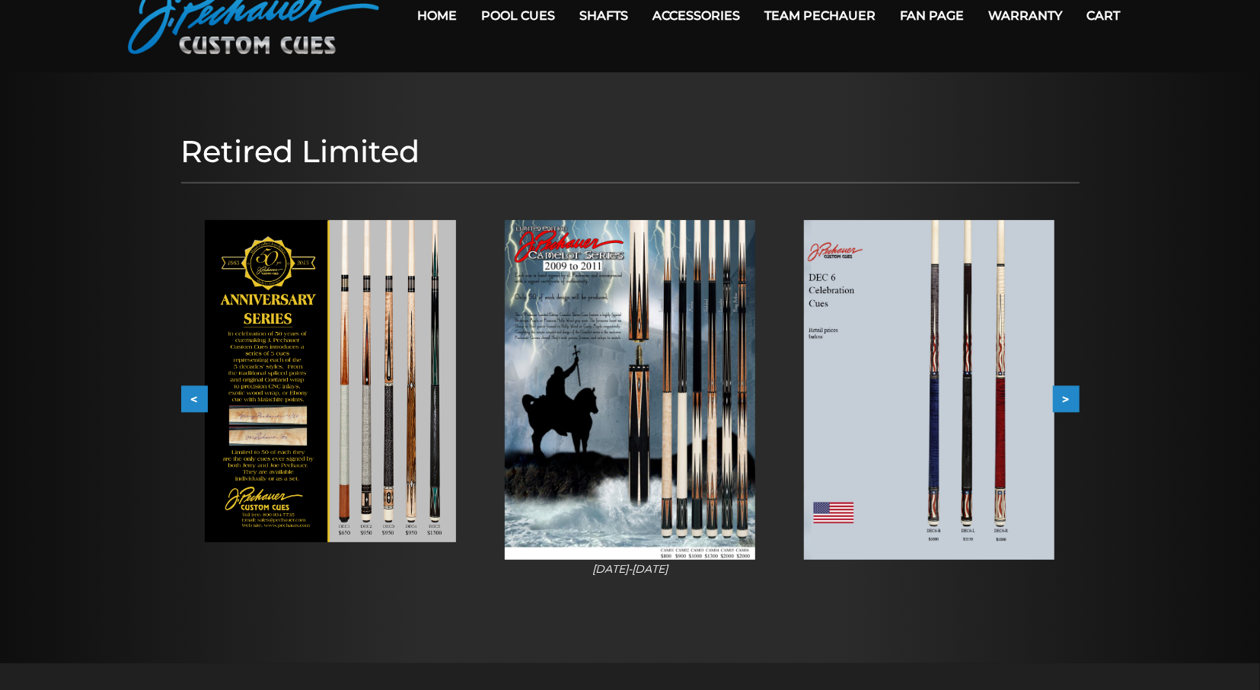
click at [1071, 403] on button ">" at bounding box center [1066, 398] width 27 height 27
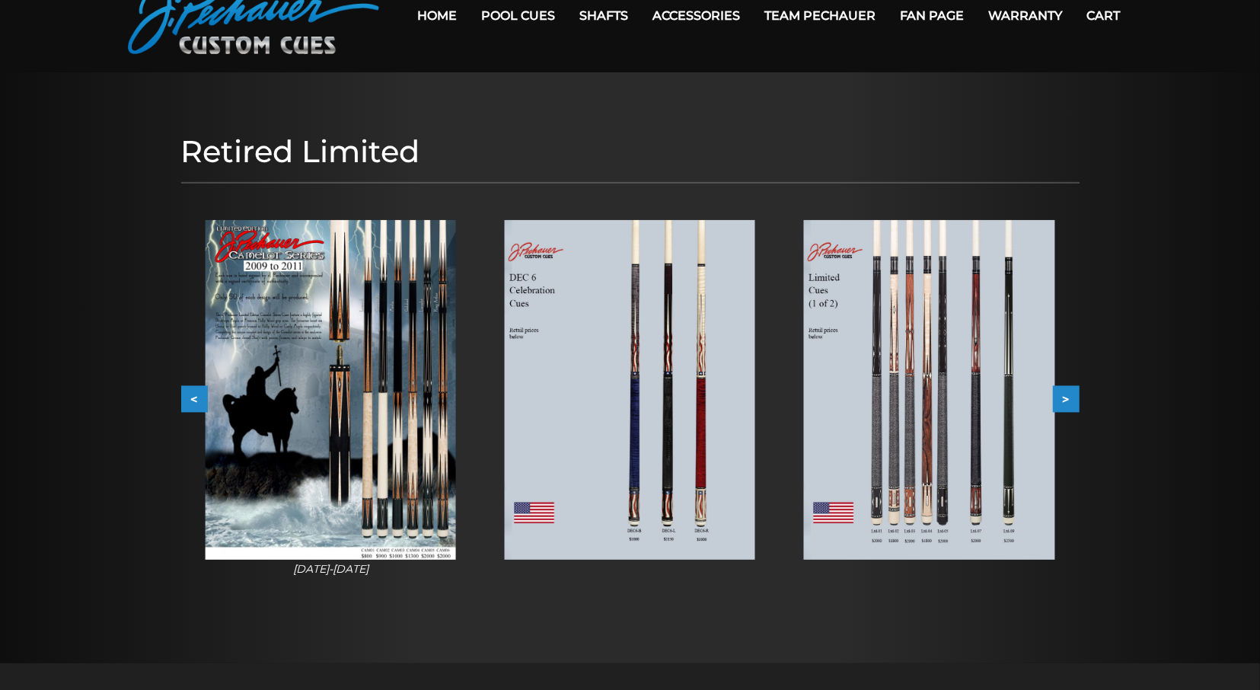
click at [1071, 403] on button ">" at bounding box center [1066, 398] width 27 height 27
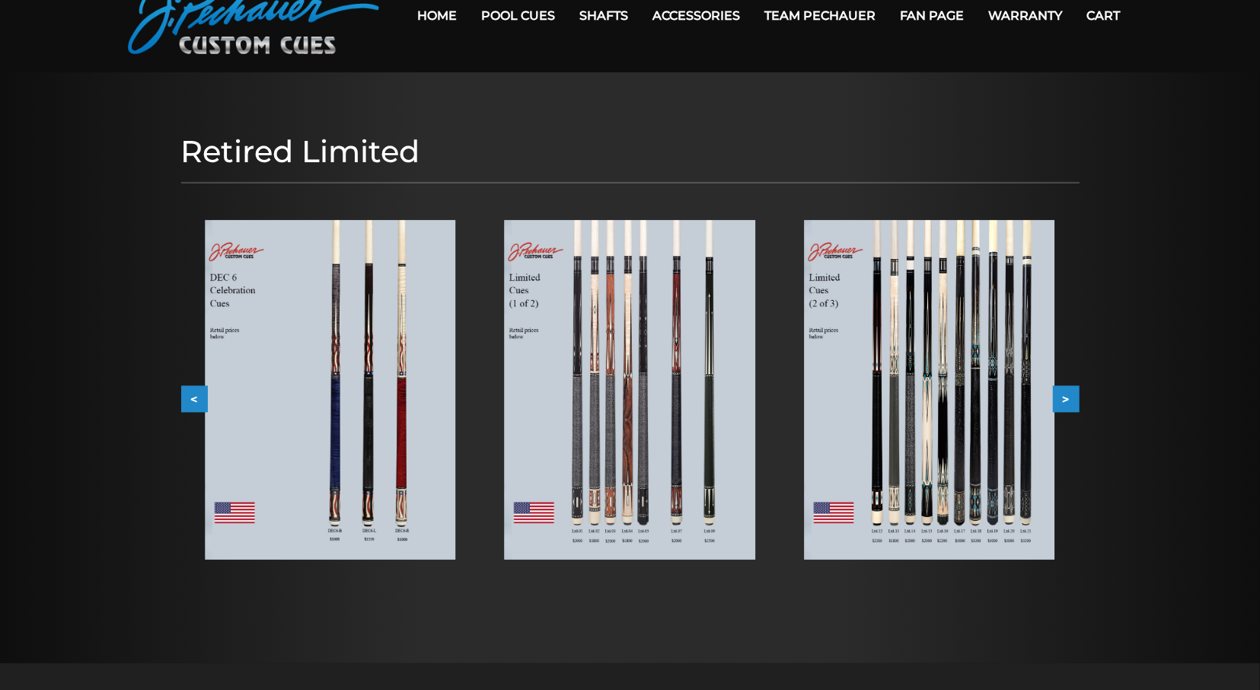
click at [1071, 403] on button ">" at bounding box center [1066, 398] width 27 height 27
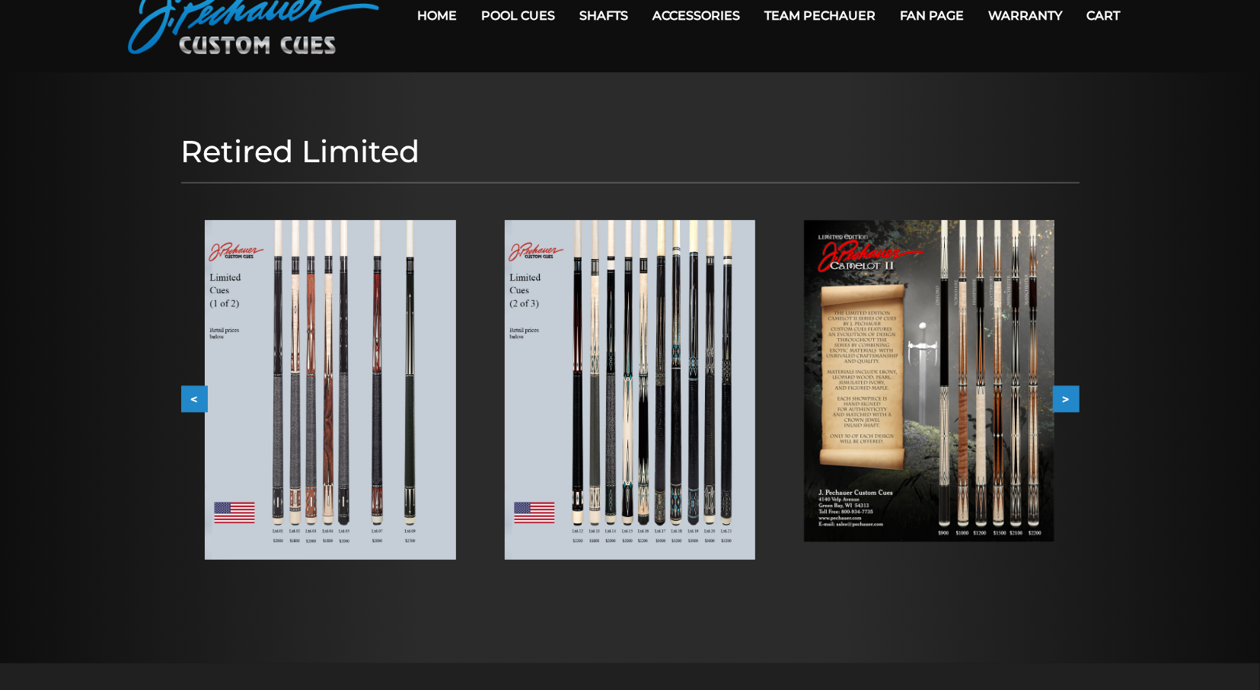
click at [1071, 403] on button ">" at bounding box center [1066, 398] width 27 height 27
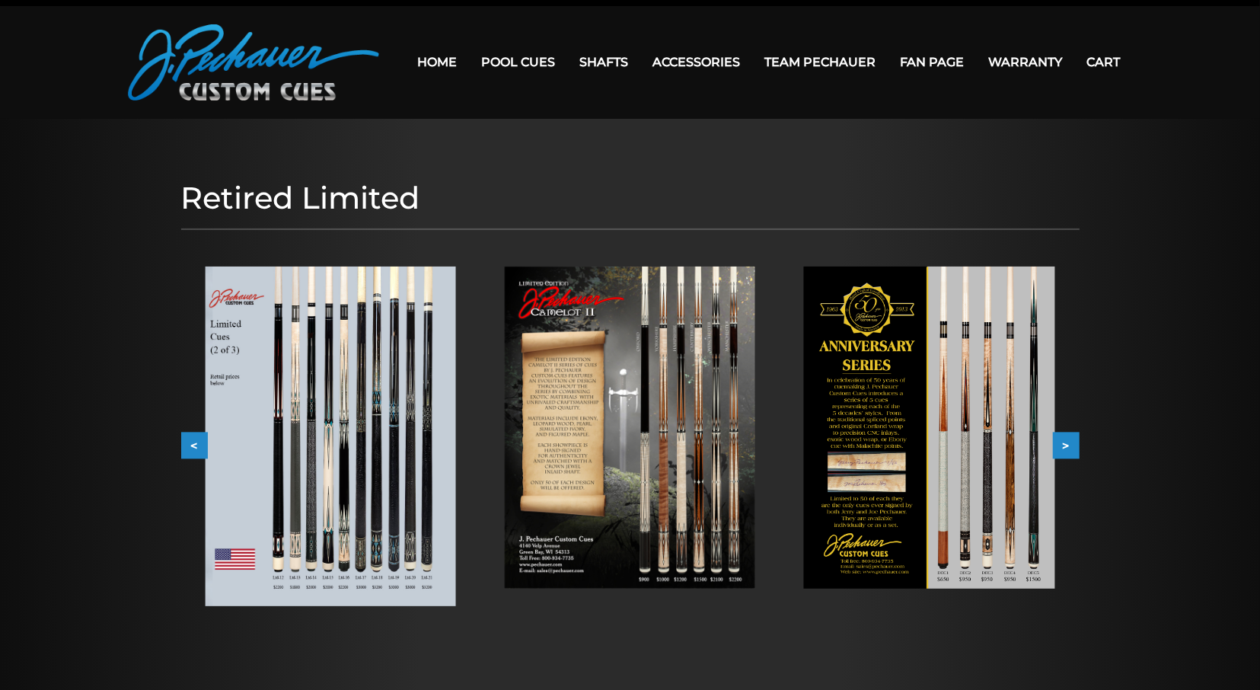
scroll to position [0, 0]
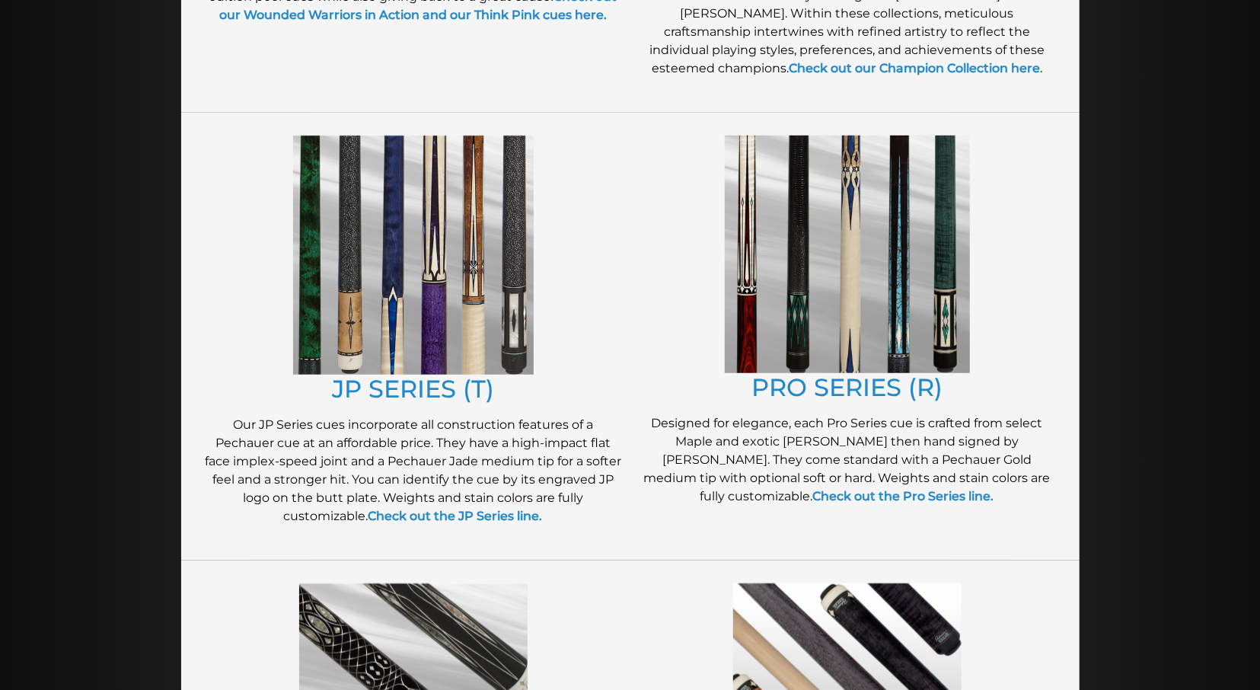
scroll to position [554, 0]
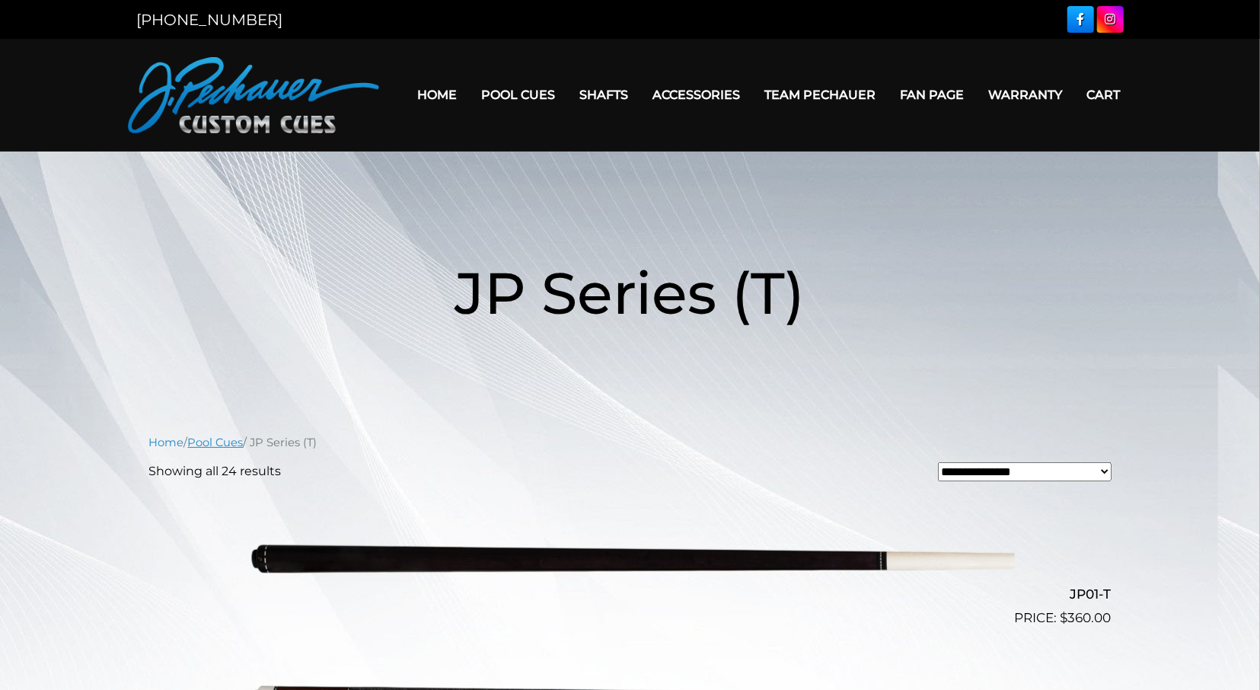
click at [243, 443] on link "Pool Cues" at bounding box center [216, 442] width 56 height 14
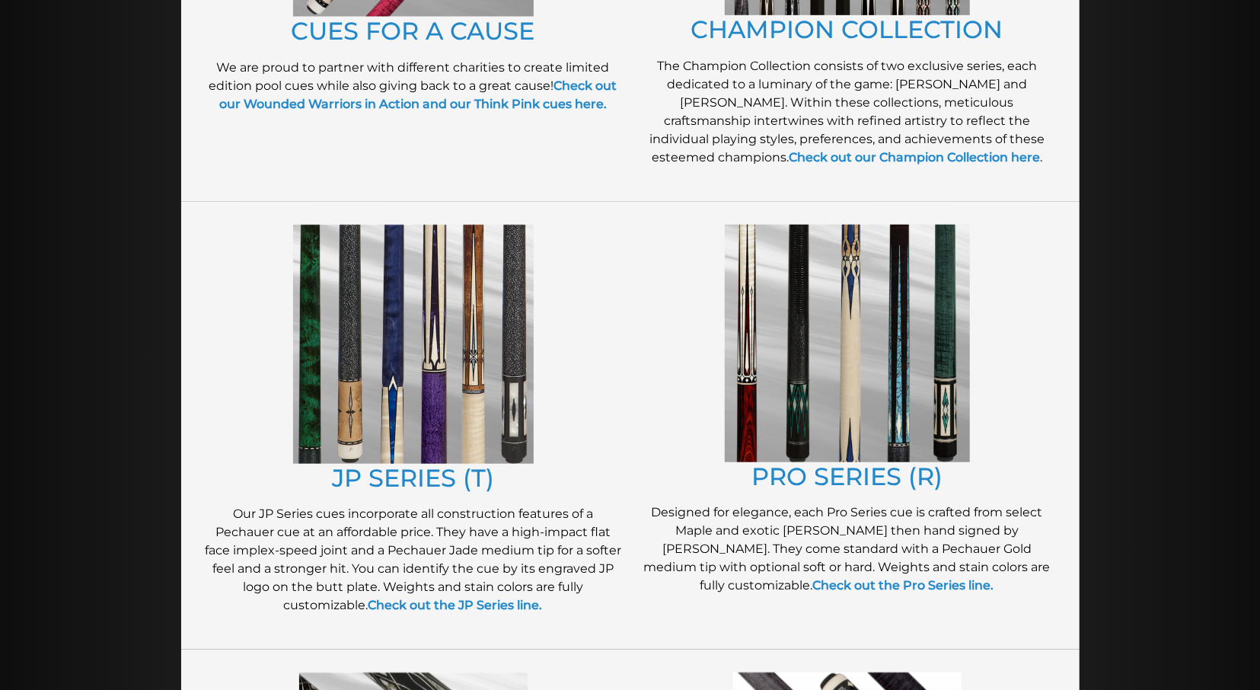
scroll to position [633, 0]
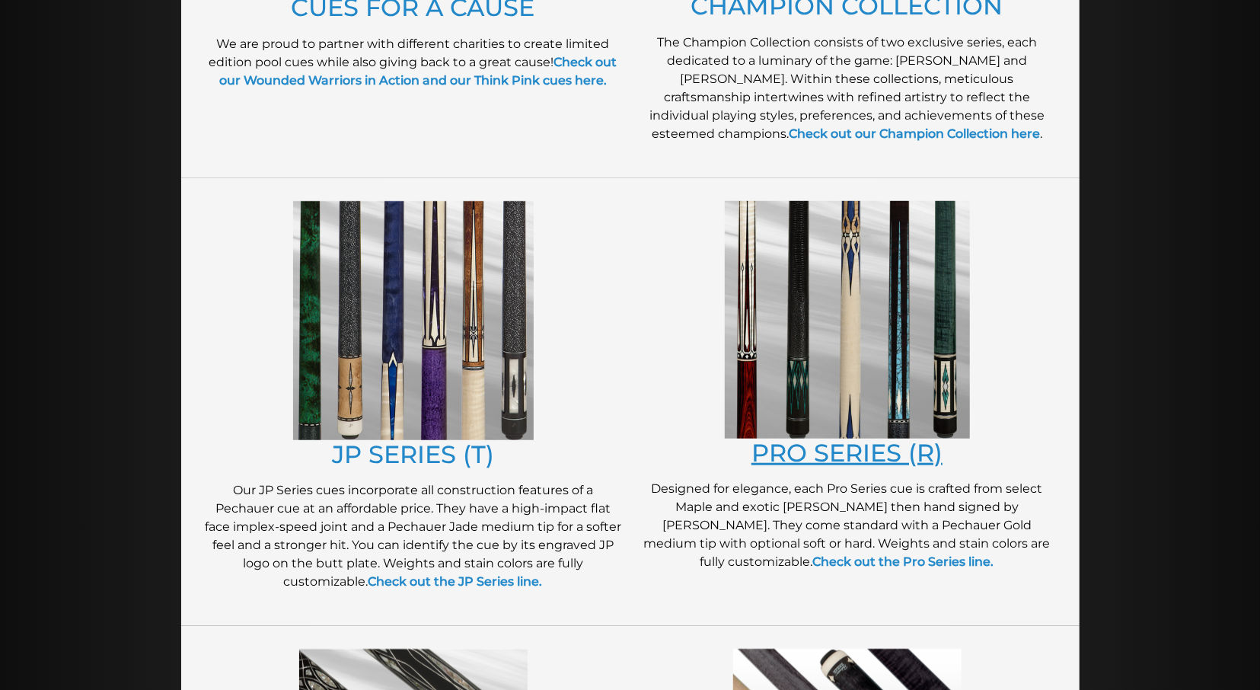
click at [803, 462] on link "PRO SERIES (R)" at bounding box center [846, 453] width 191 height 30
